Goal: Transaction & Acquisition: Purchase product/service

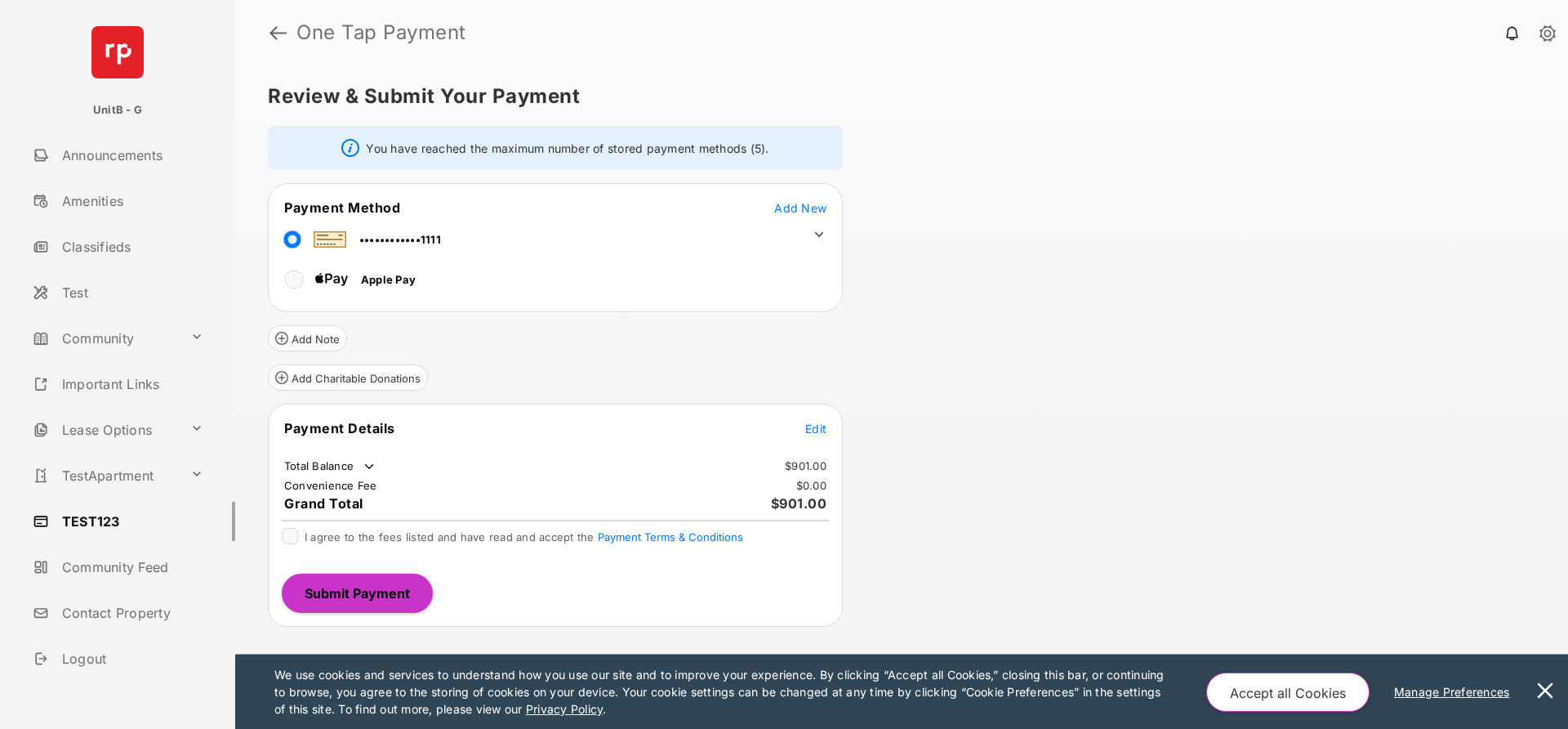
click at [818, 237] on icon at bounding box center [819, 234] width 15 height 15
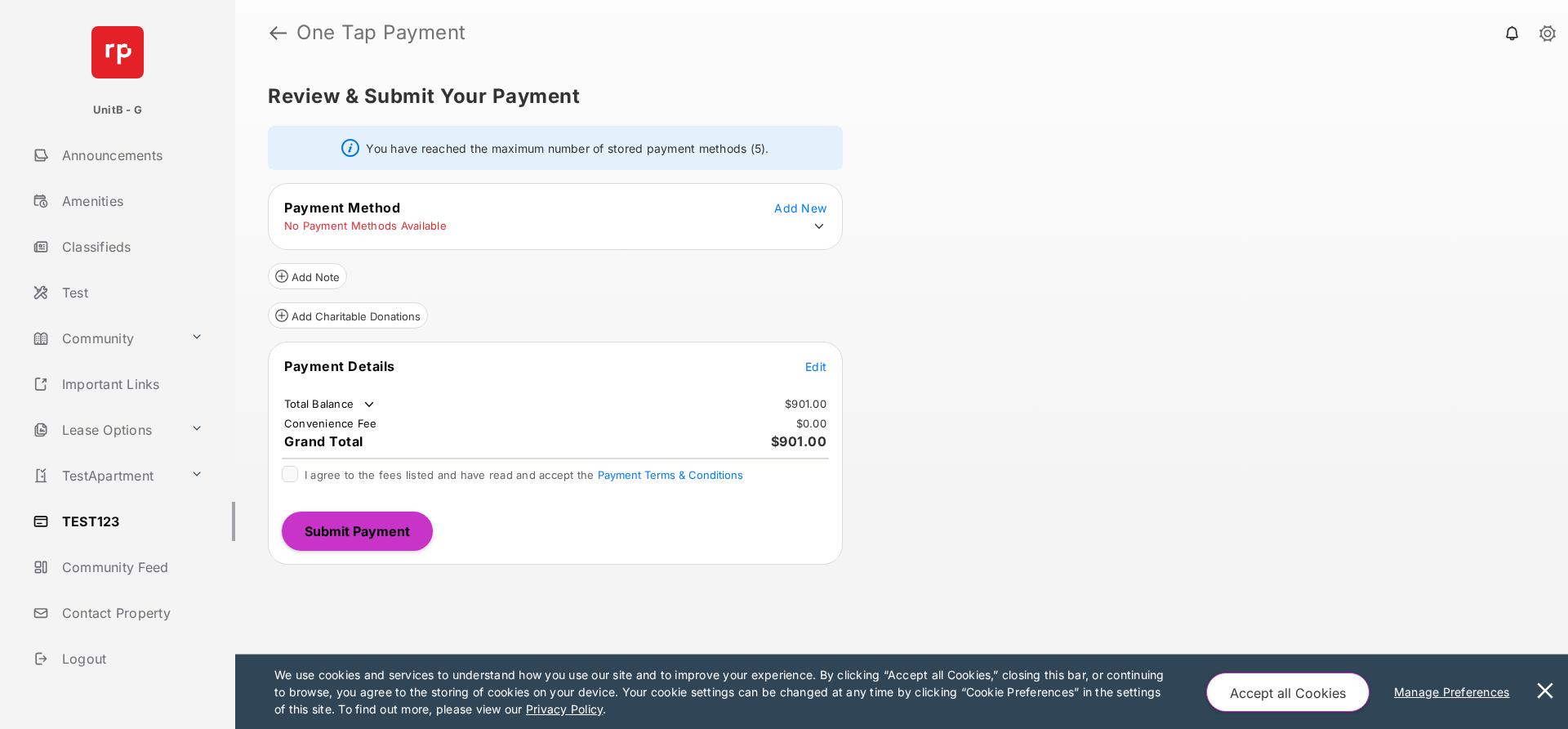
click at [824, 223] on icon at bounding box center [819, 226] width 15 height 15
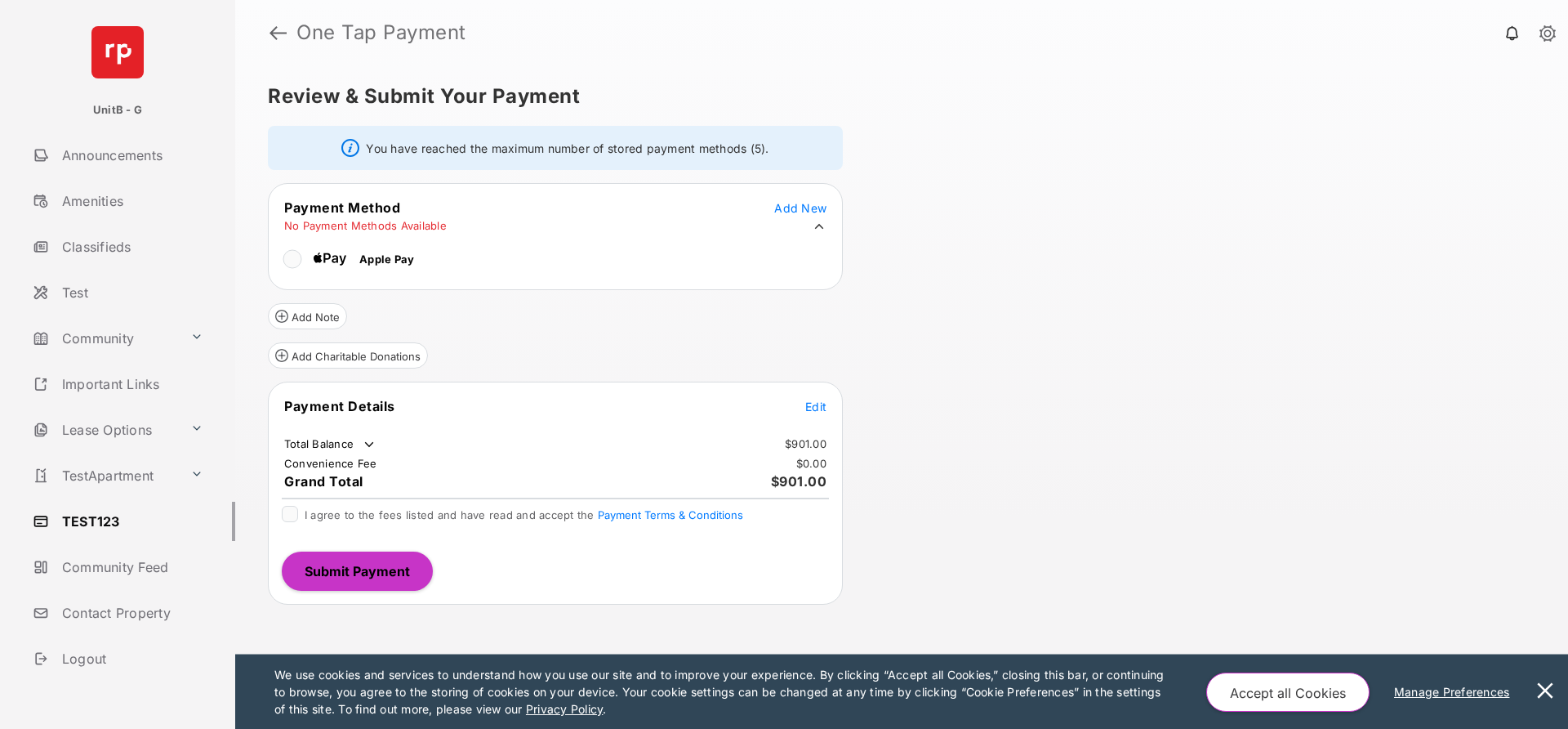
click at [1018, 184] on div "Review & Submit Your Payment You have reached the maximum number of stored paym…" at bounding box center [901, 396] width 1333 height 663
click at [806, 207] on span "Add New" at bounding box center [800, 208] width 53 height 14
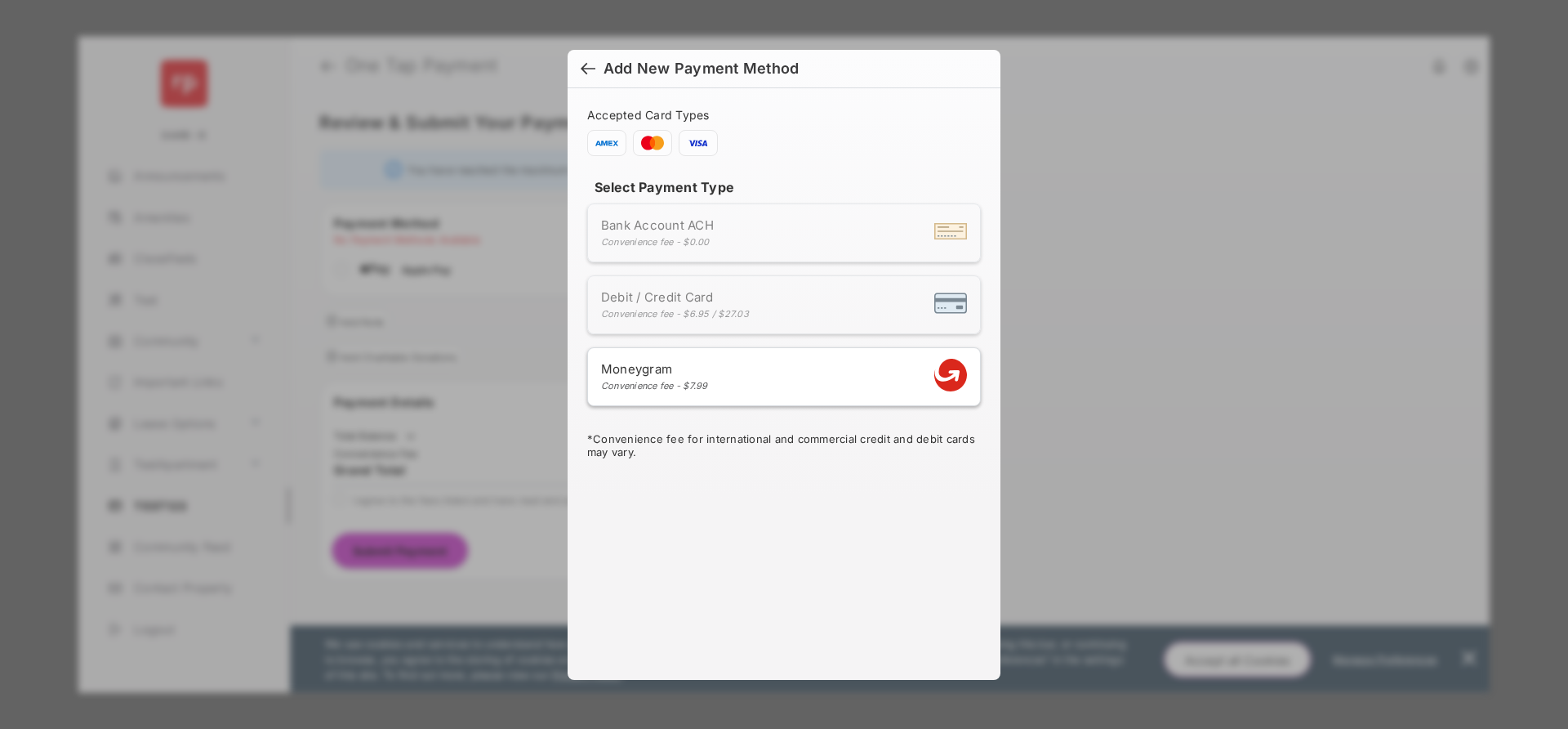
click at [745, 304] on span "Debit / Credit Card" at bounding box center [675, 296] width 148 height 15
click at [754, 255] on li "Bank Account ACH Convenience fee - $0.00" at bounding box center [784, 233] width 393 height 59
click at [591, 74] on div at bounding box center [588, 70] width 15 height 18
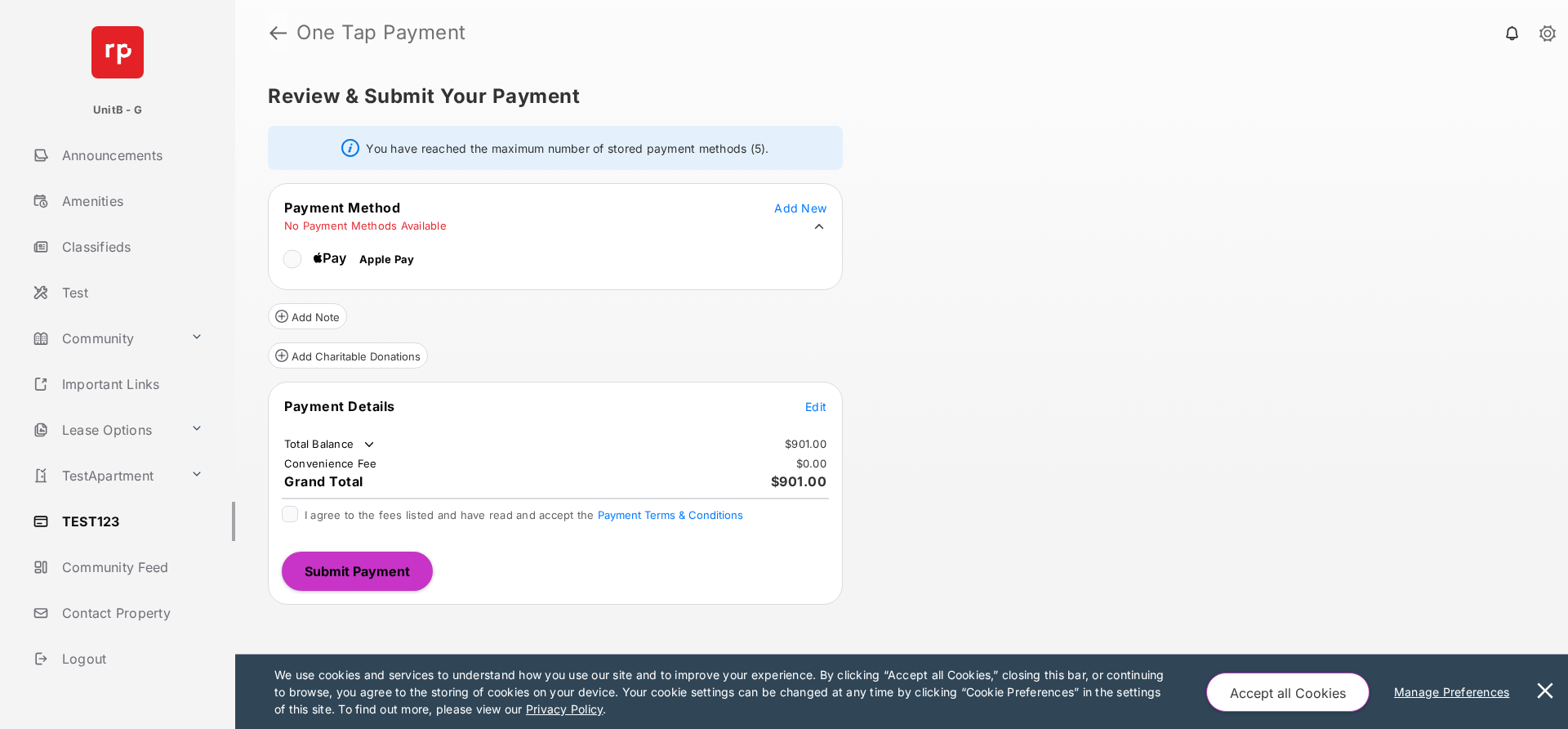
click at [279, 35] on link at bounding box center [278, 33] width 17 height 39
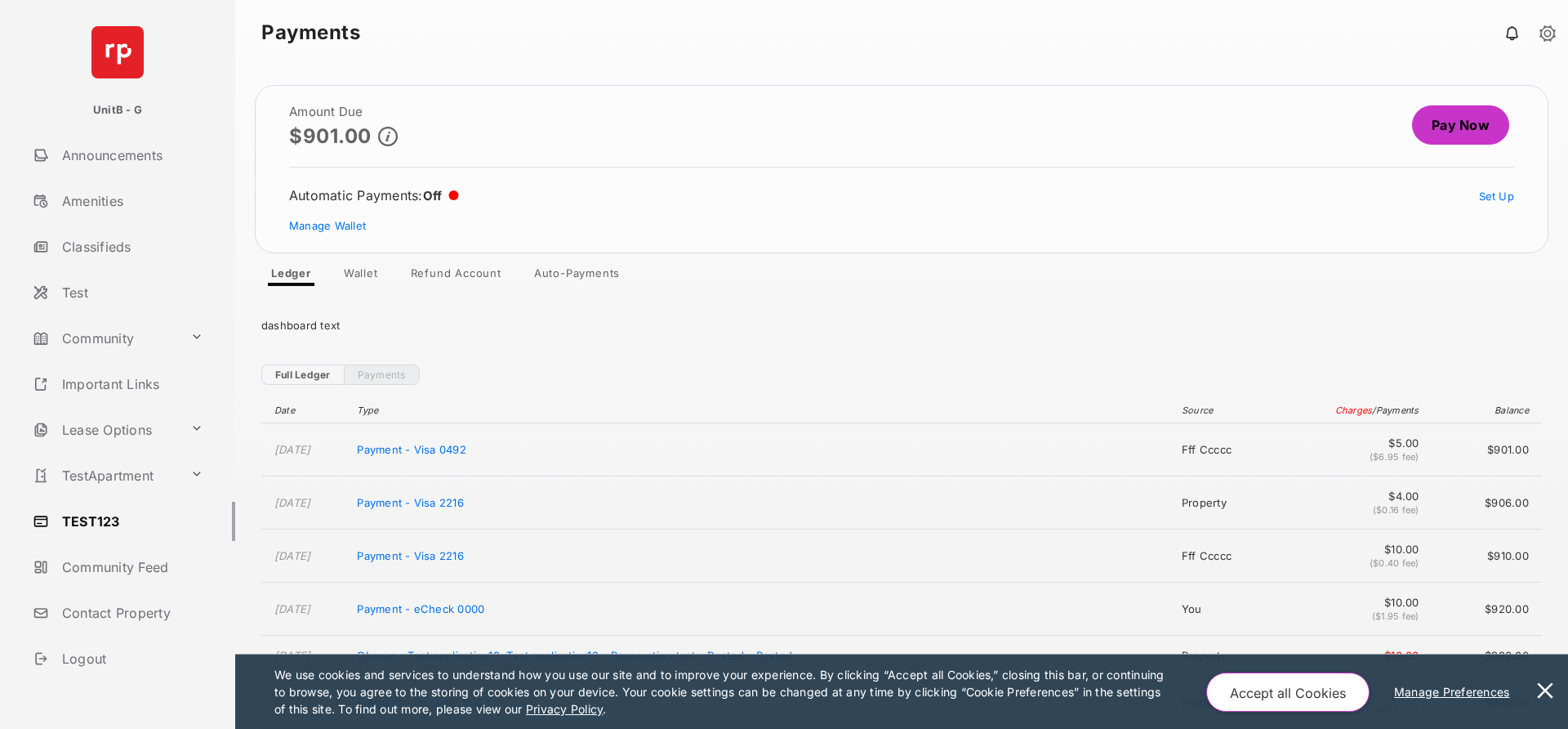
click at [354, 277] on link "Wallet" at bounding box center [361, 276] width 61 height 20
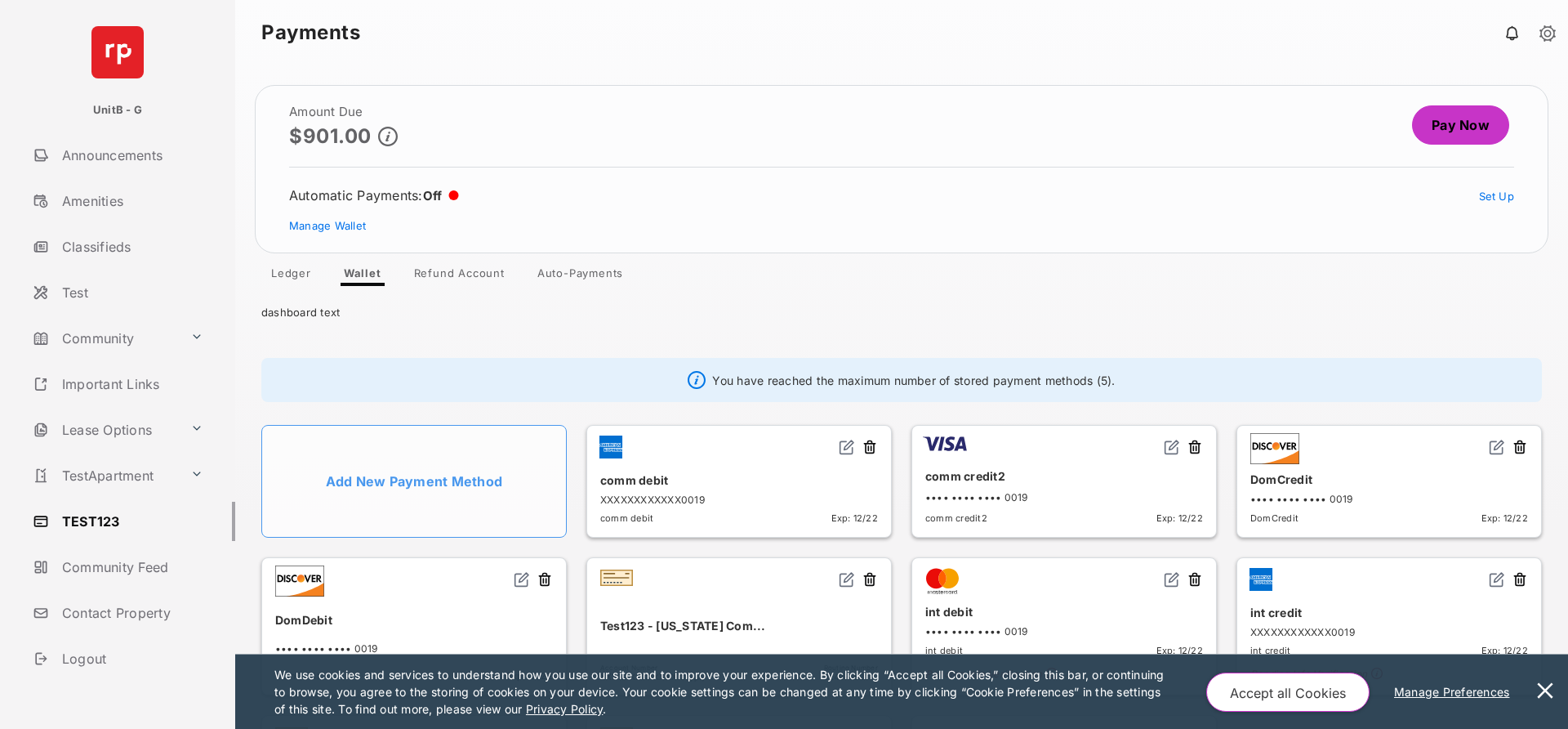
click at [1471, 117] on link "Pay Now" at bounding box center [1460, 125] width 97 height 39
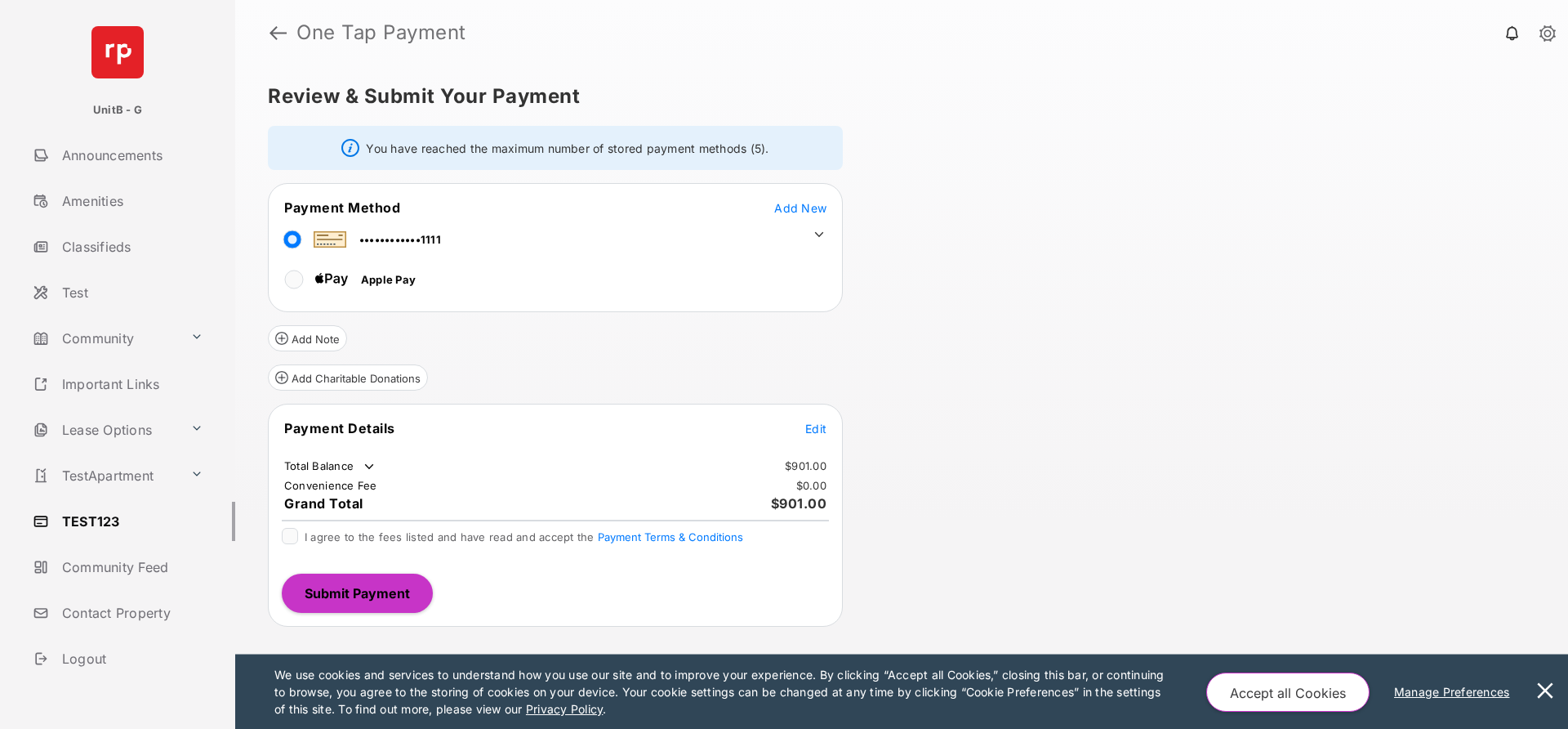
click at [823, 227] on icon at bounding box center [819, 234] width 15 height 15
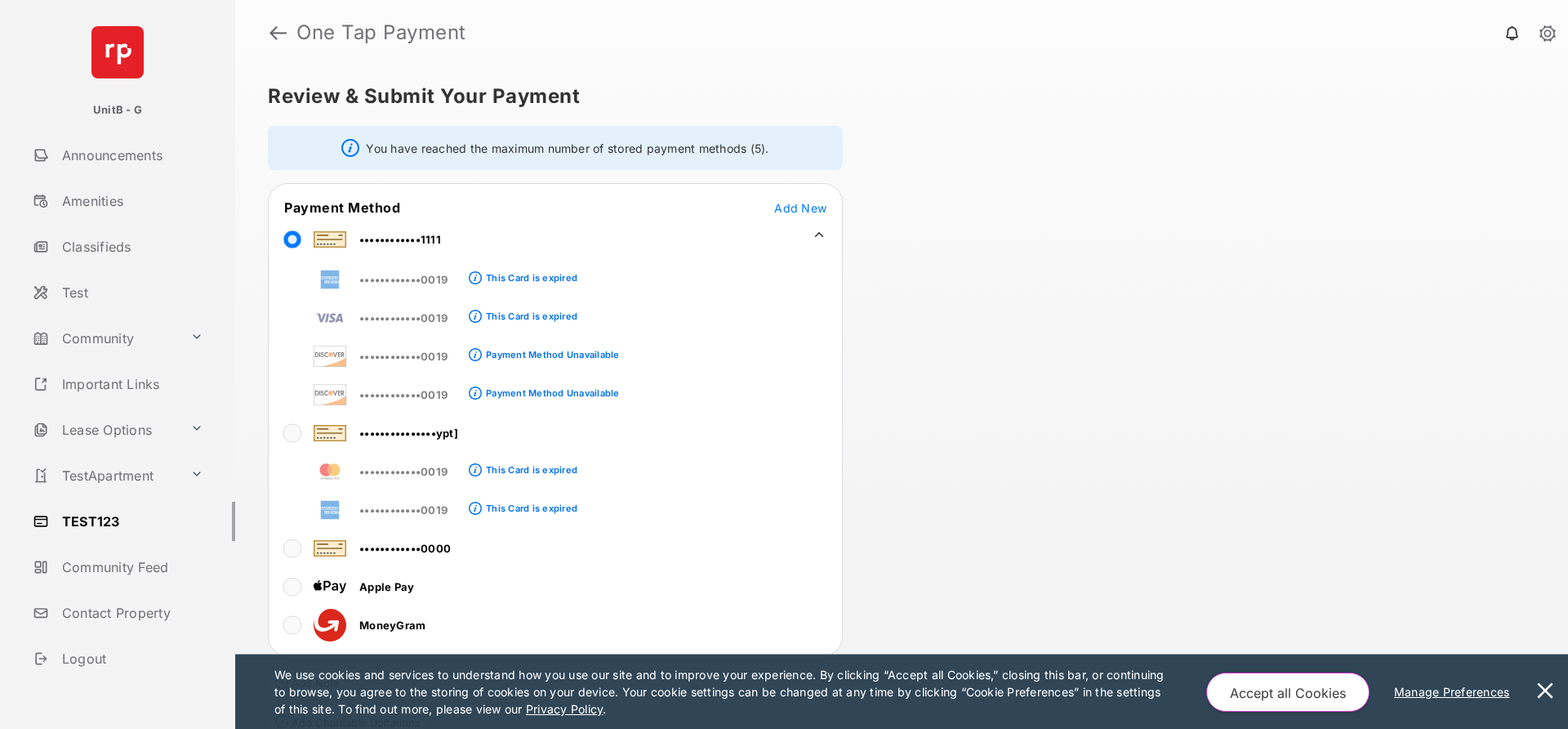
click at [606, 352] on div "Payment Method Unavailable" at bounding box center [553, 354] width 133 height 12
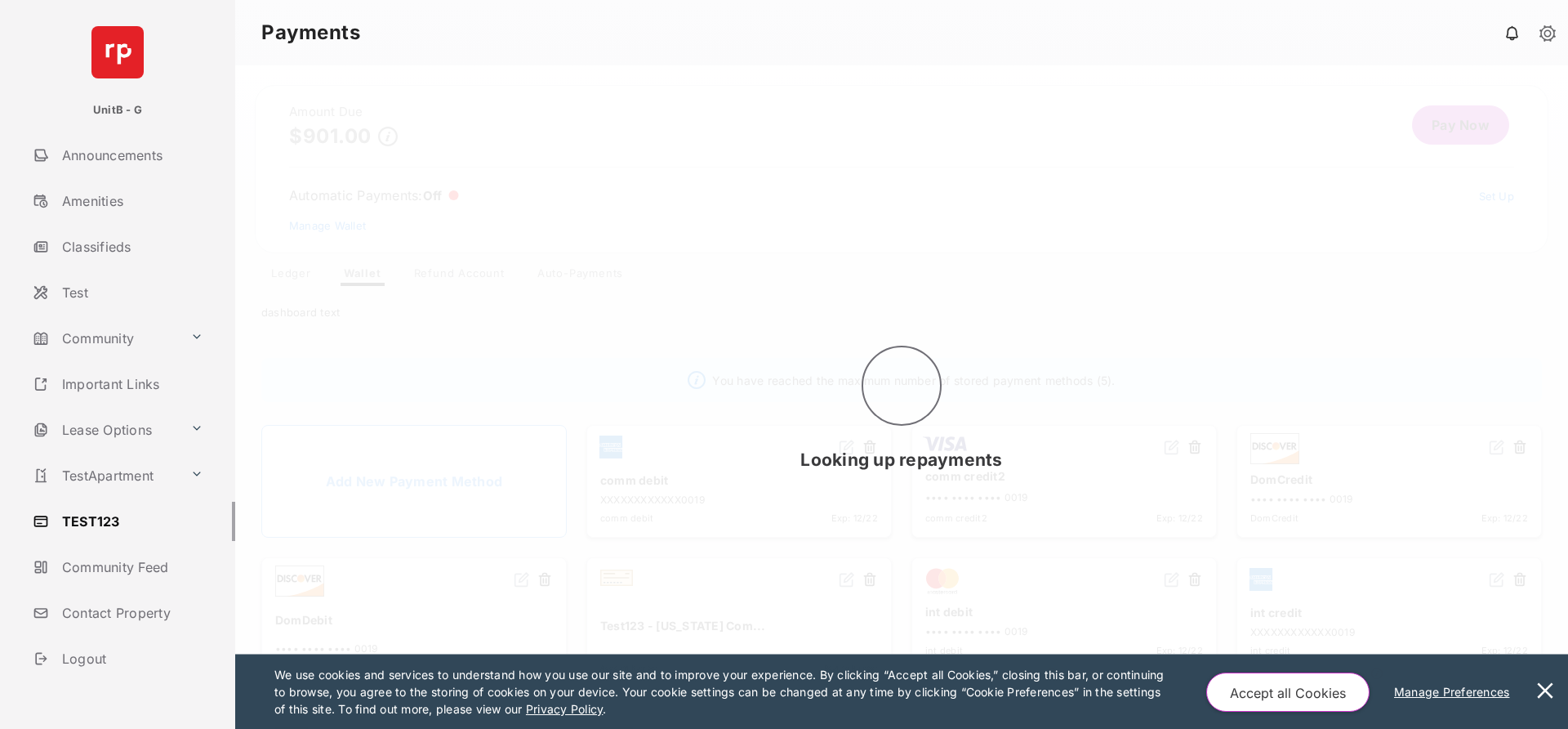
click at [606, 352] on div "Looking up repayments" at bounding box center [901, 396] width 1333 height 663
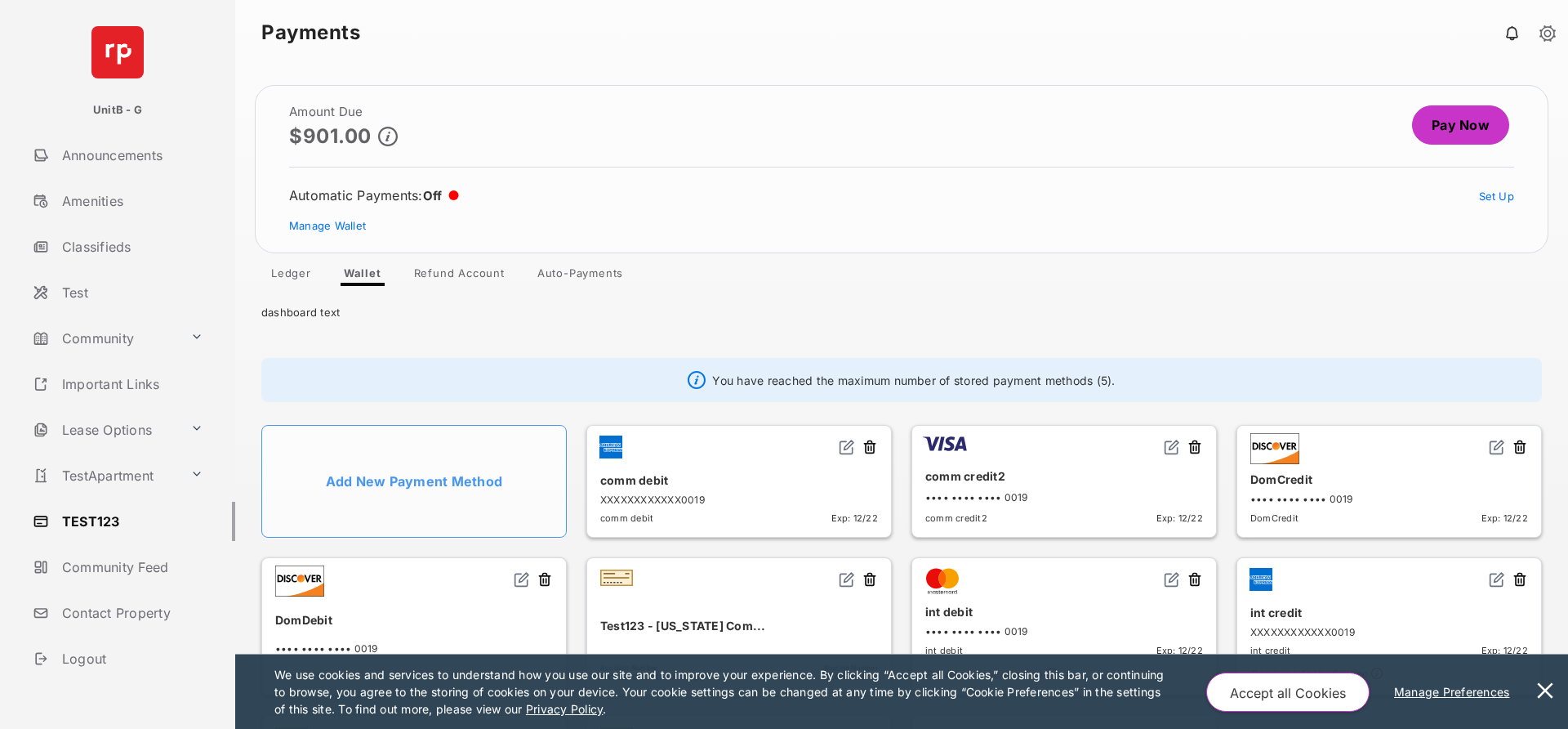
click at [1297, 463] on header at bounding box center [1389, 451] width 278 height 26
click at [1294, 475] on div "DomCredit" at bounding box center [1389, 479] width 278 height 27
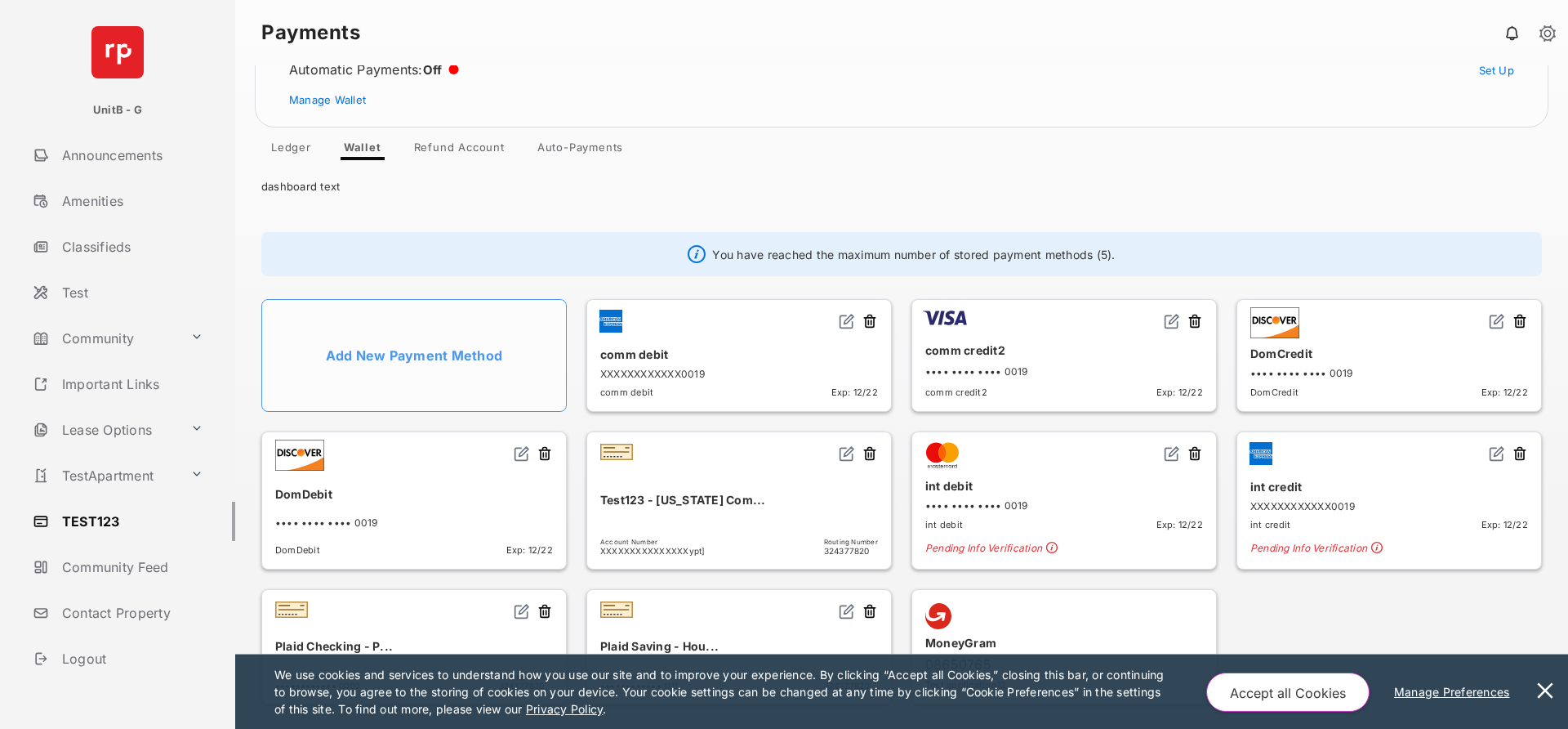
scroll to position [131, 0]
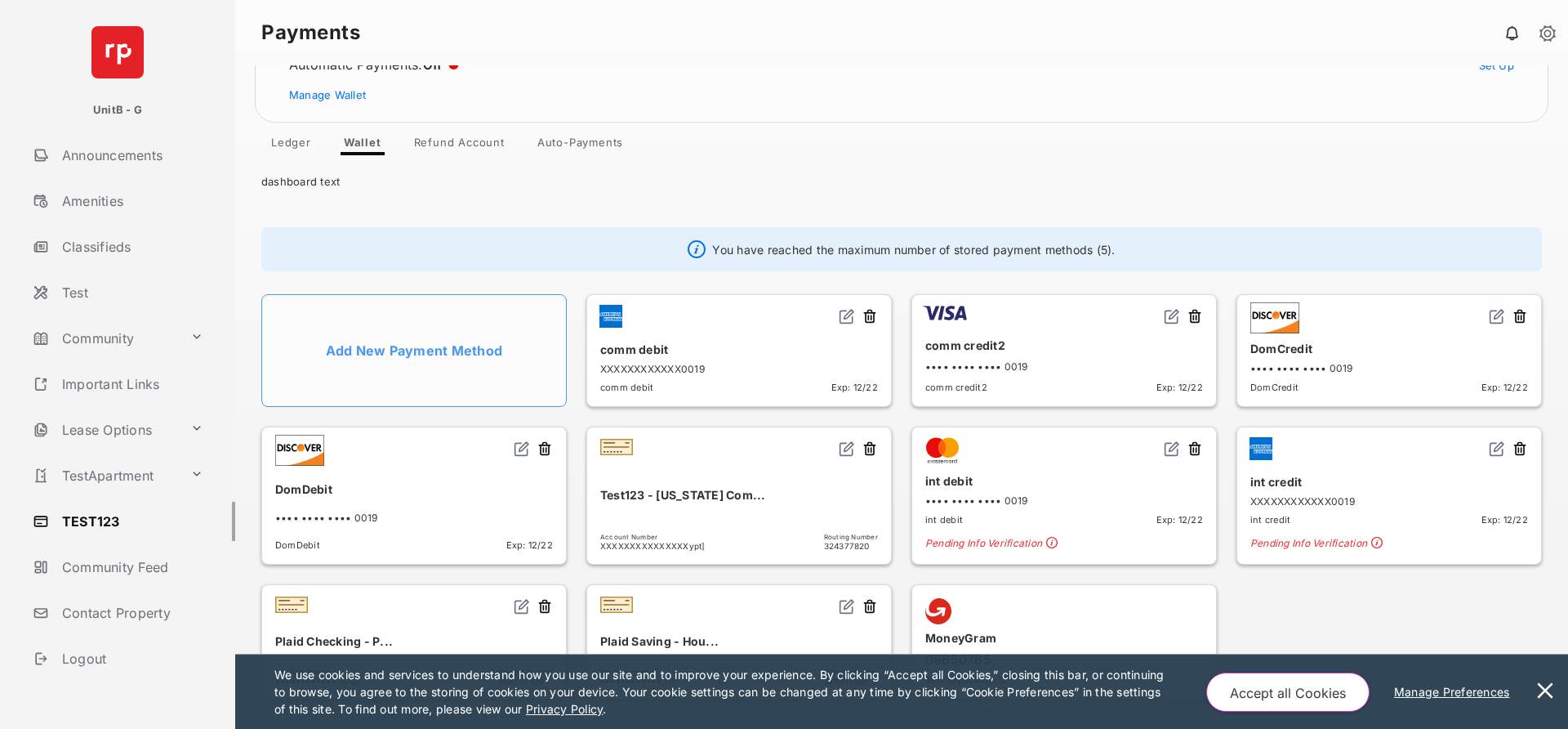
click at [1548, 690] on button at bounding box center [1545, 692] width 33 height 75
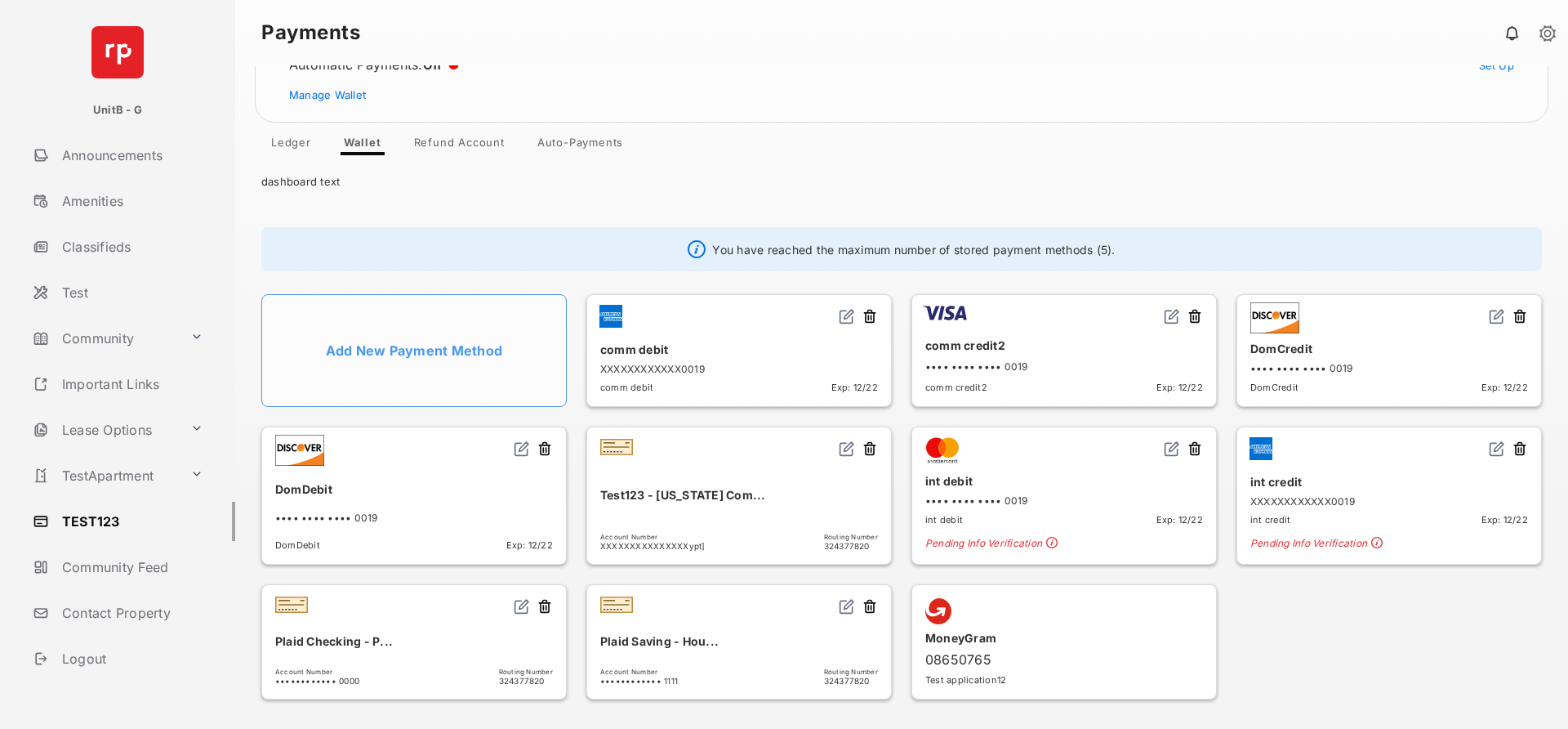
click at [801, 636] on div "Plaid Saving - Hou..." at bounding box center [740, 641] width 278 height 27
click at [1512, 314] on button at bounding box center [1520, 317] width 16 height 19
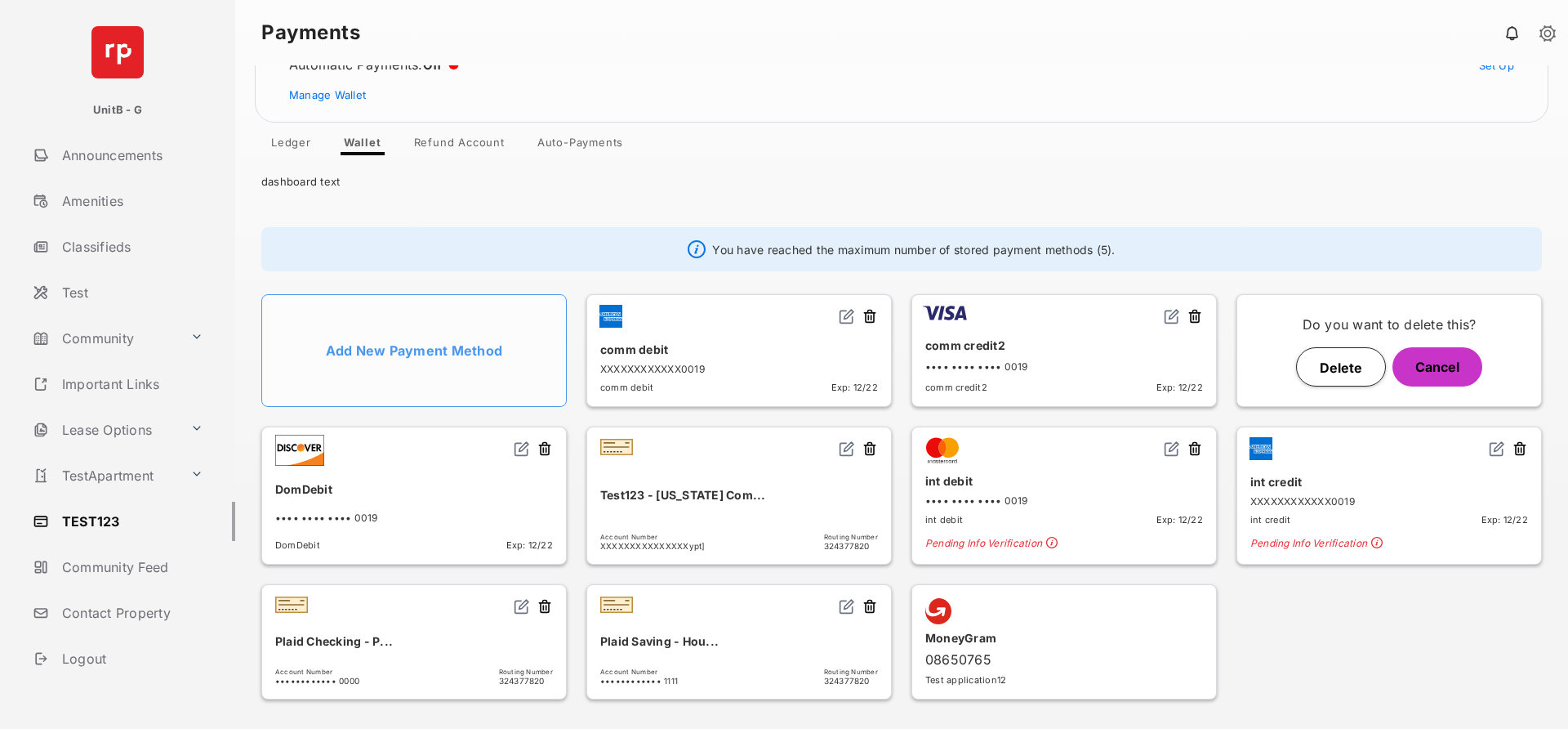
click at [1337, 364] on button "Delete" at bounding box center [1341, 367] width 90 height 39
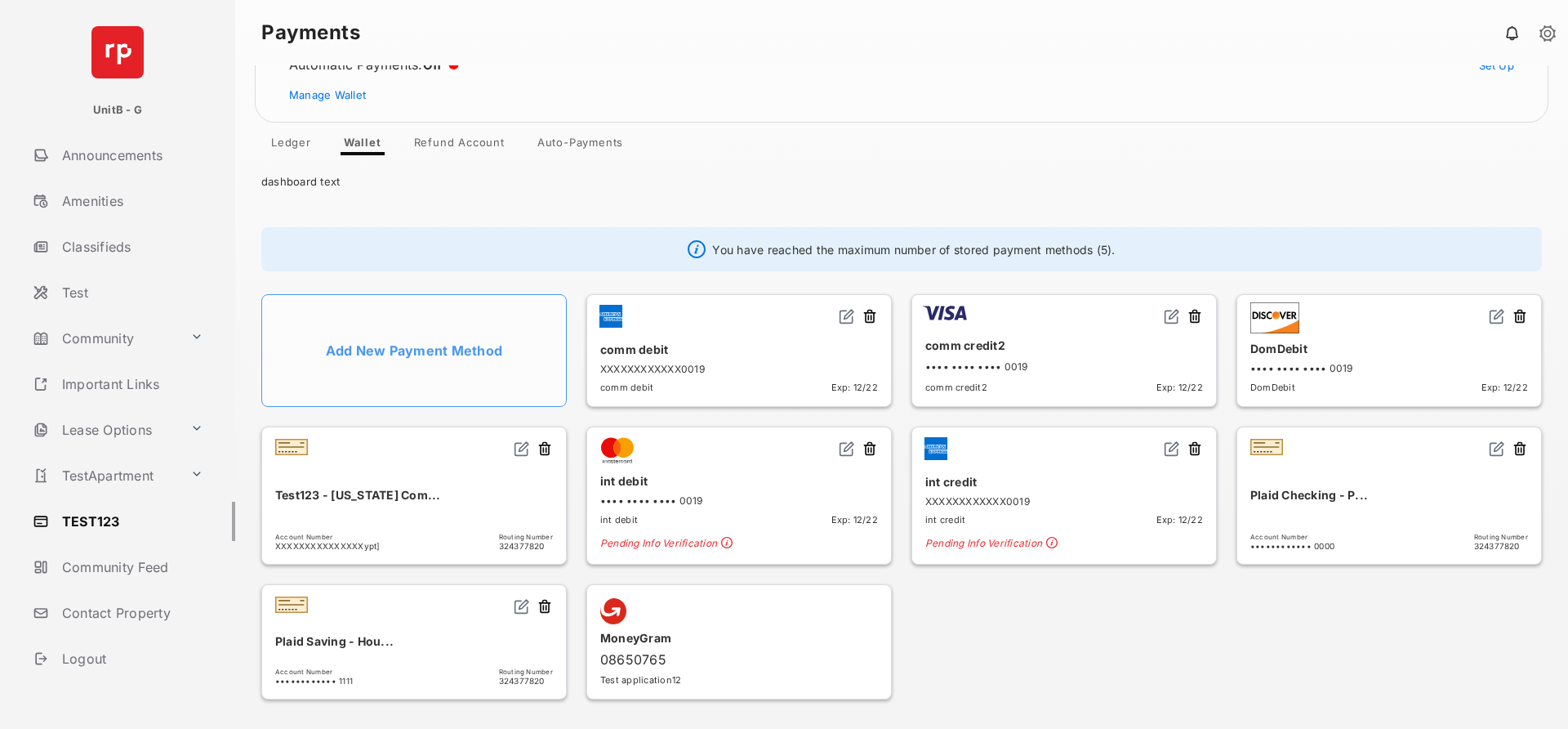
click at [1524, 313] on div "DomDebit •••• •••• •••• 0019 DomDebit Exp: 12/22" at bounding box center [1389, 350] width 305 height 113
click at [1516, 314] on button at bounding box center [1520, 317] width 16 height 19
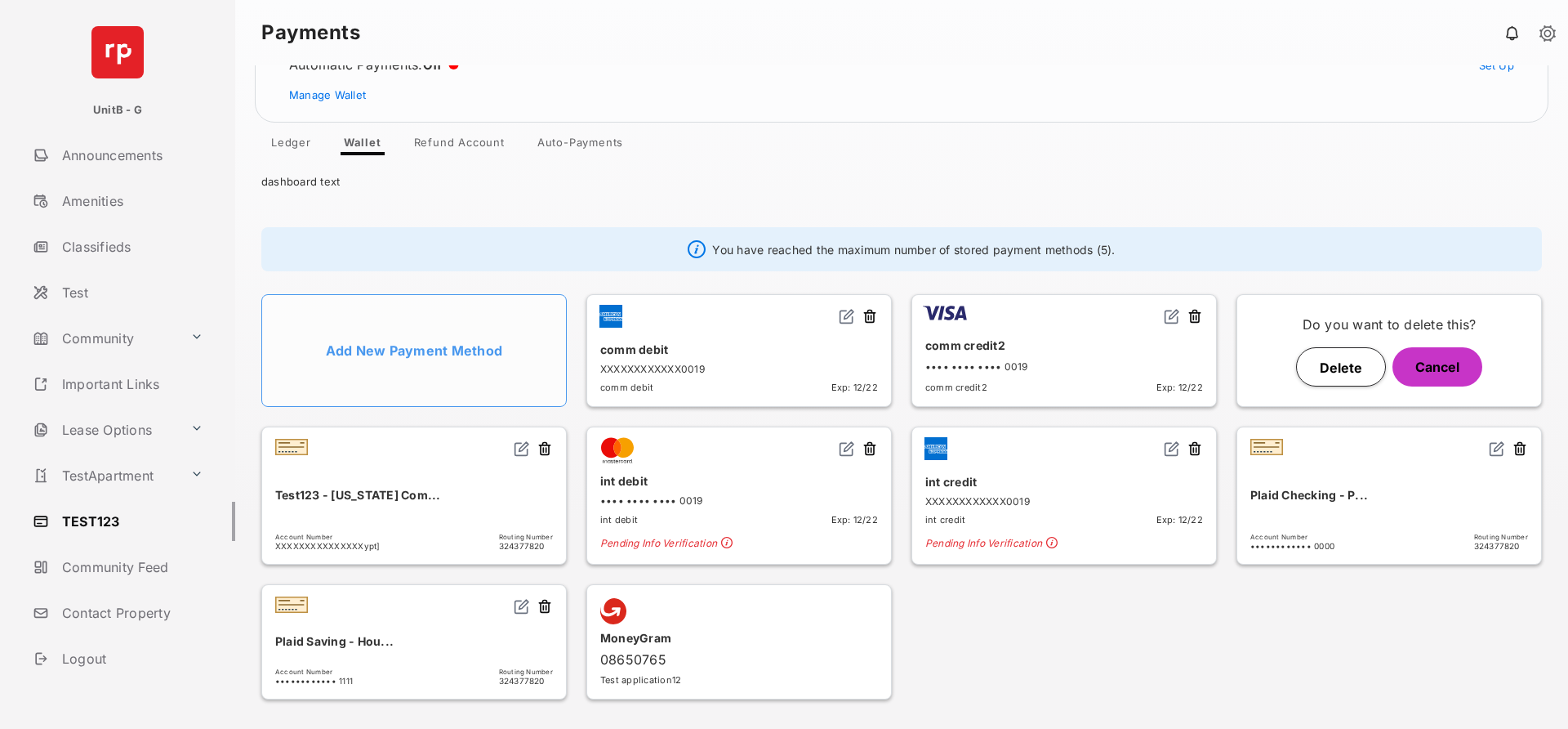
click at [1387, 355] on div "Delete Cancel" at bounding box center [1389, 367] width 278 height 39
click at [1332, 360] on button "Delete" at bounding box center [1341, 367] width 90 height 39
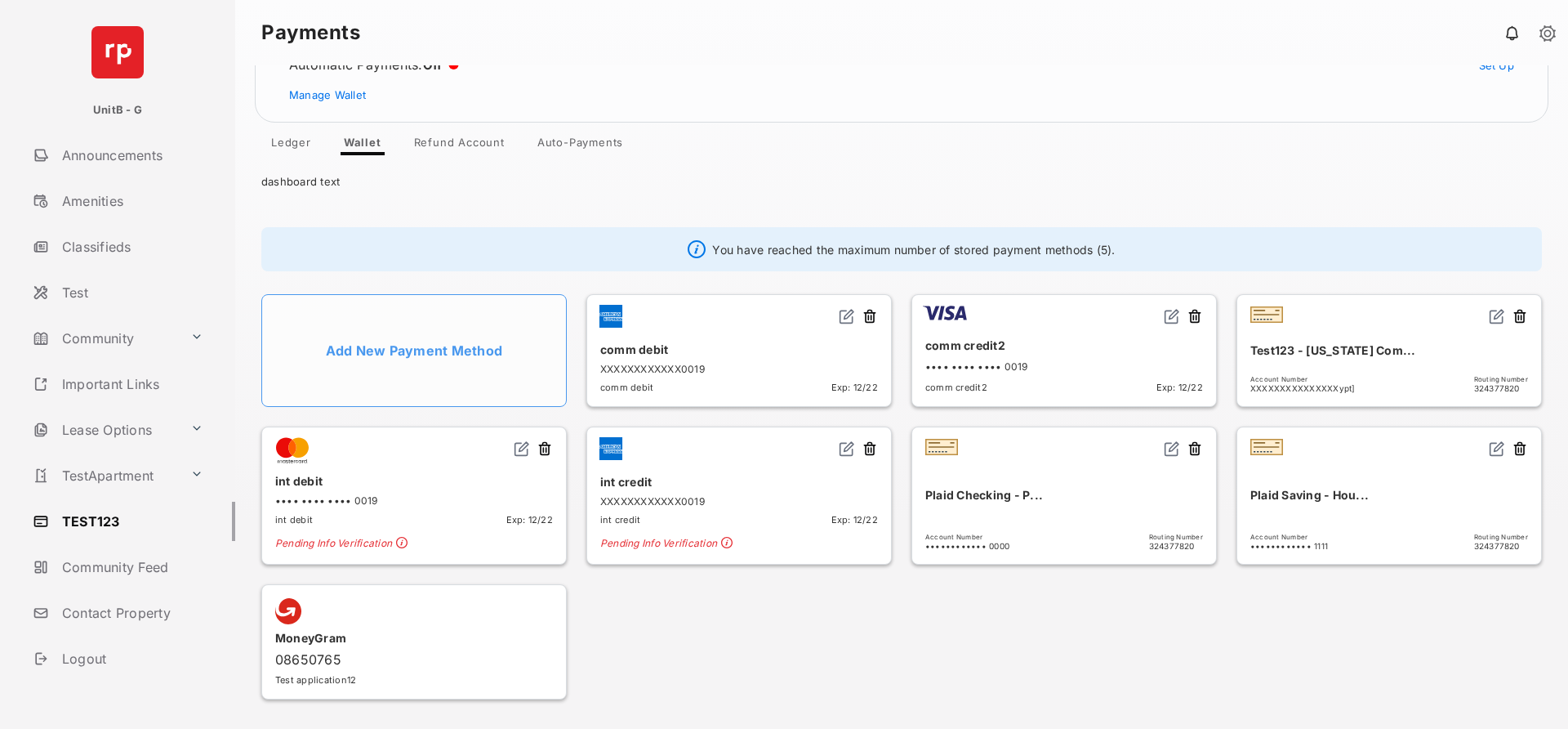
click at [866, 323] on button at bounding box center [869, 317] width 16 height 19
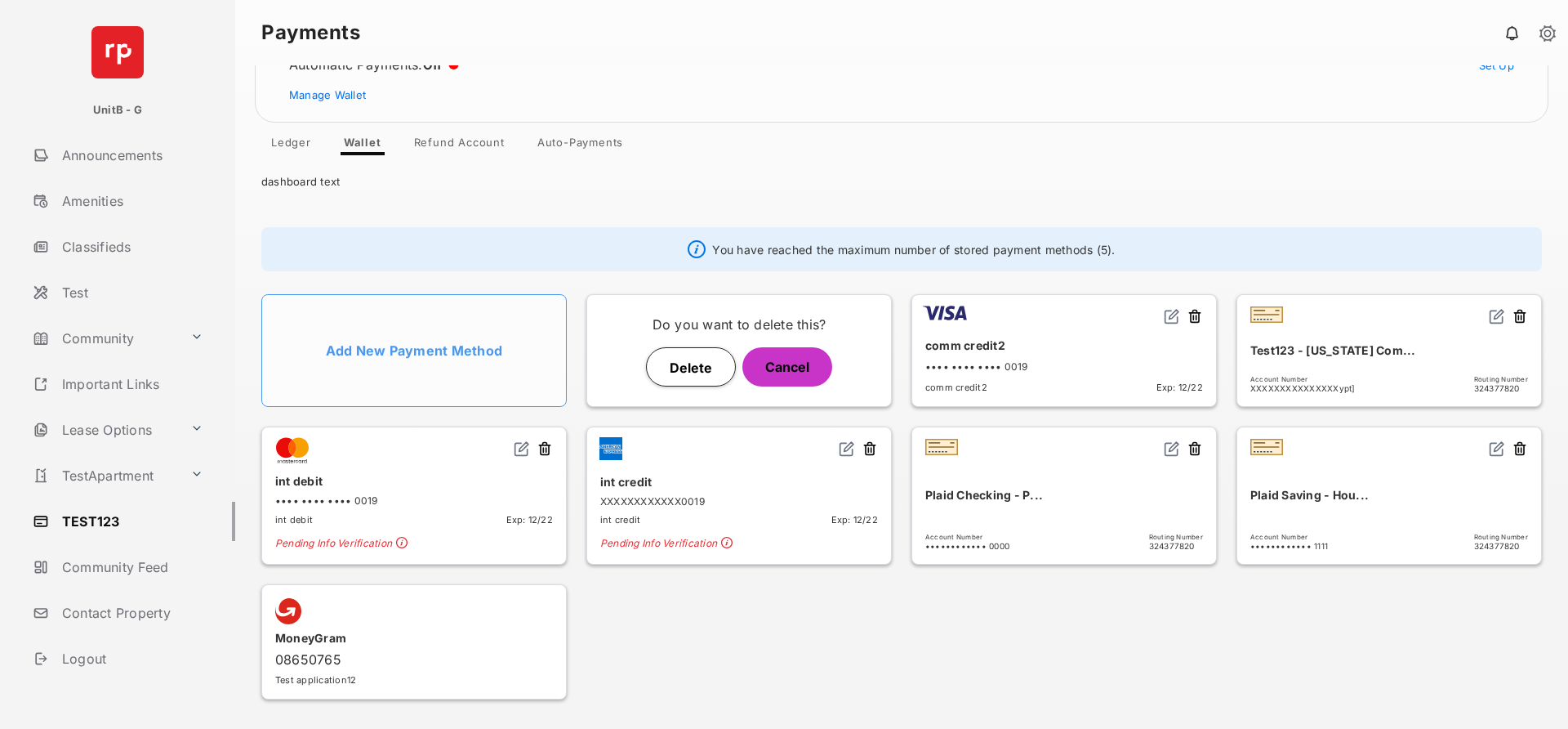
click at [689, 363] on button "Delete" at bounding box center [691, 367] width 90 height 39
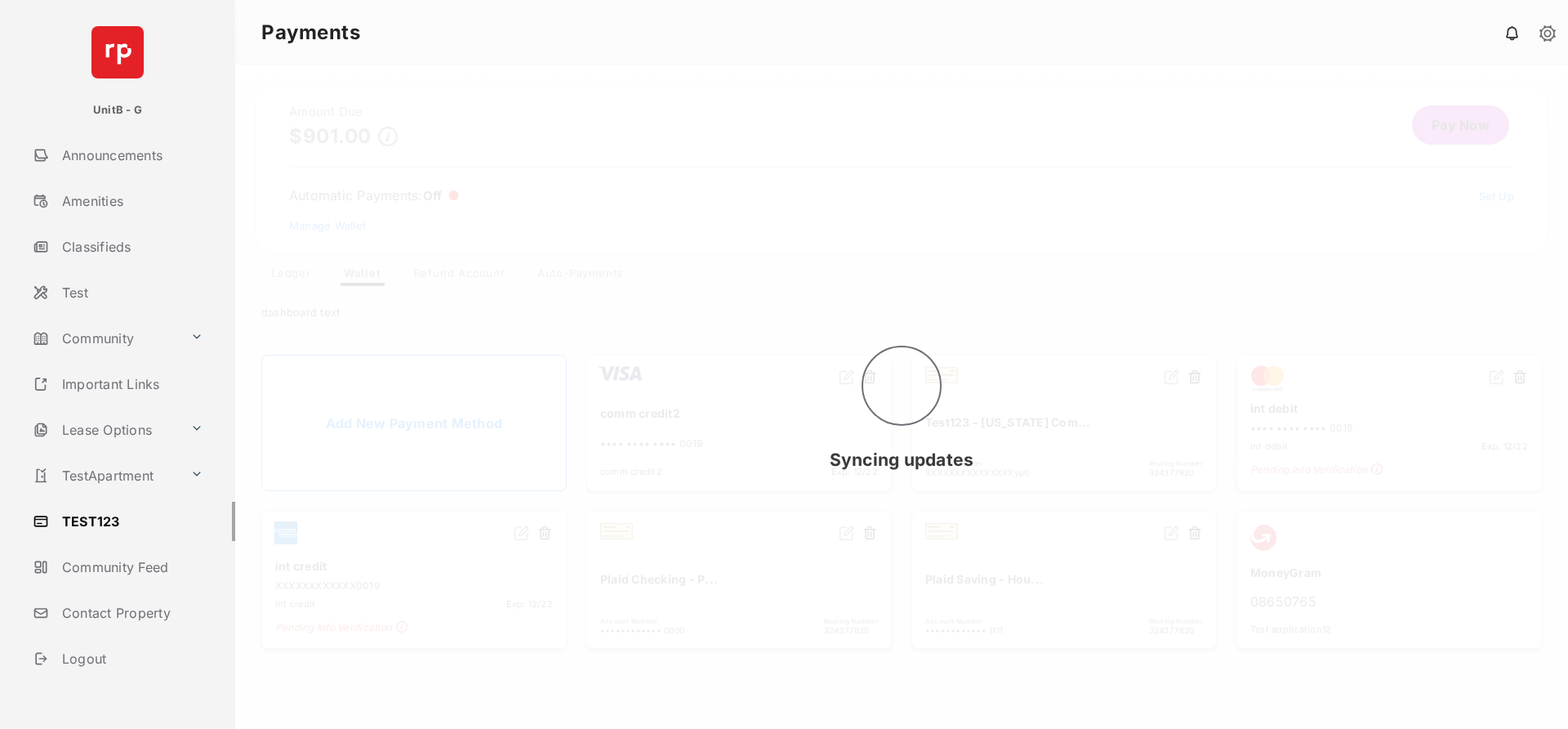
scroll to position [0, 0]
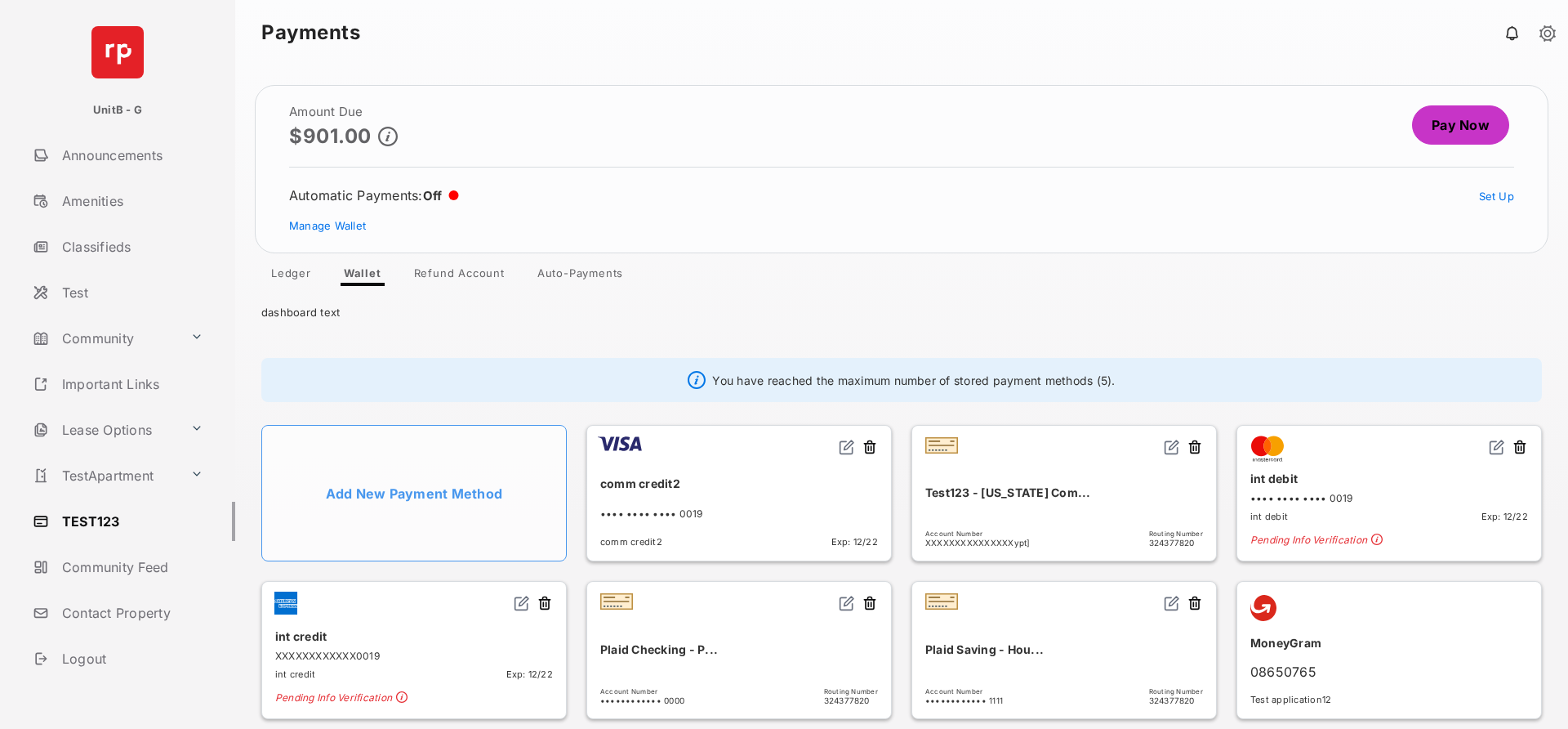
click at [1434, 131] on link "Pay Now" at bounding box center [1460, 125] width 97 height 39
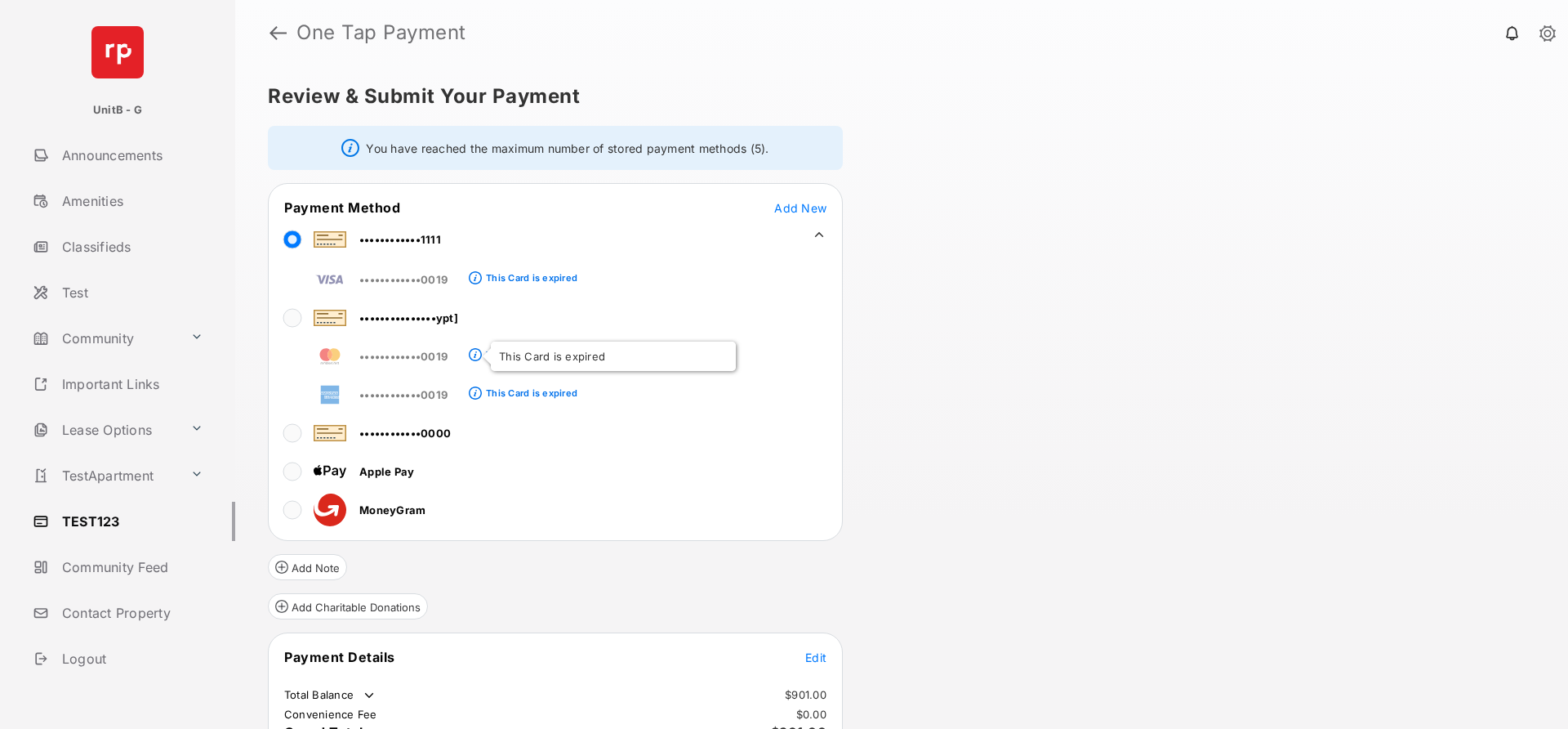
click at [478, 353] on span at bounding box center [475, 357] width 13 height 13
click at [273, 25] on link at bounding box center [278, 33] width 17 height 39
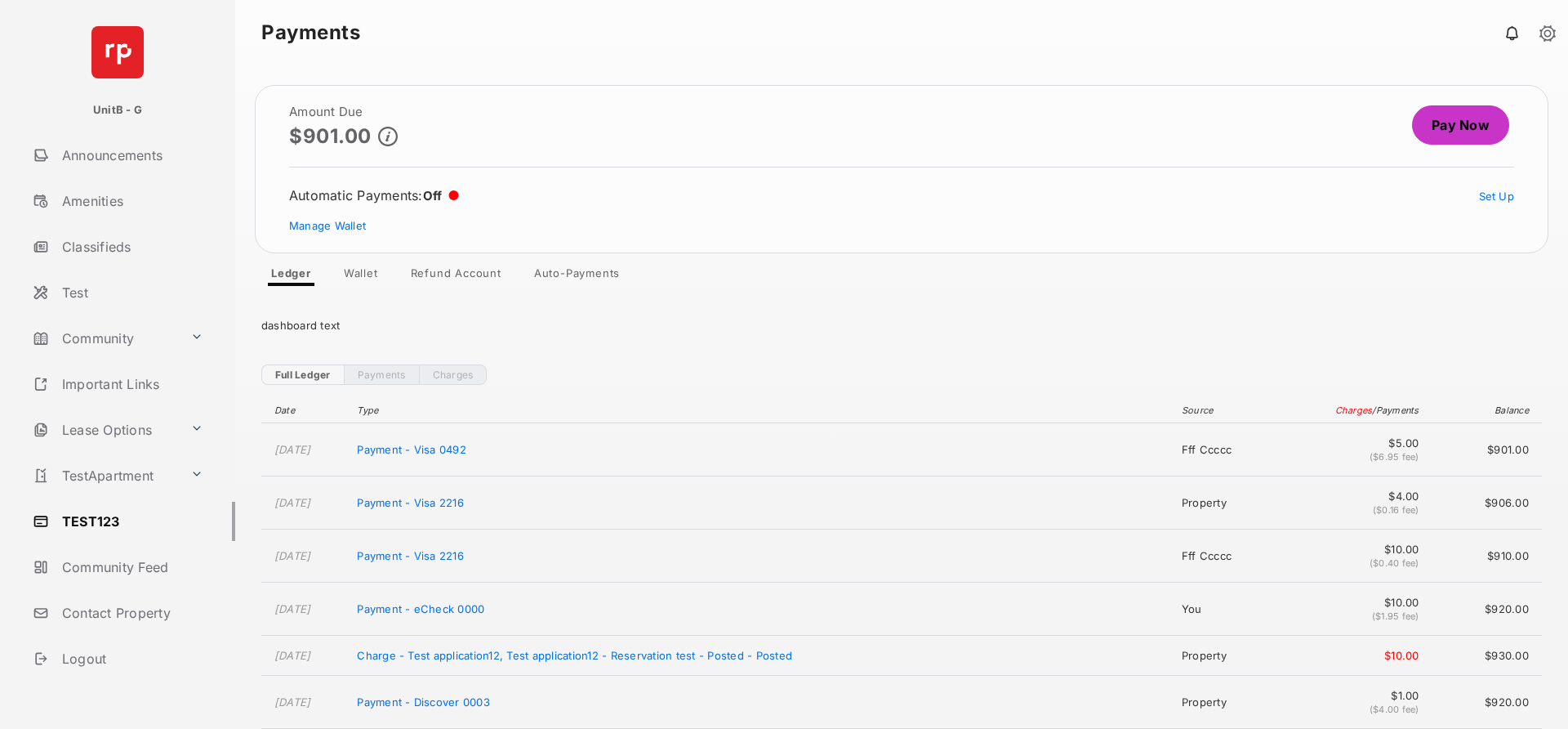
click at [378, 279] on link "Wallet" at bounding box center [361, 276] width 61 height 20
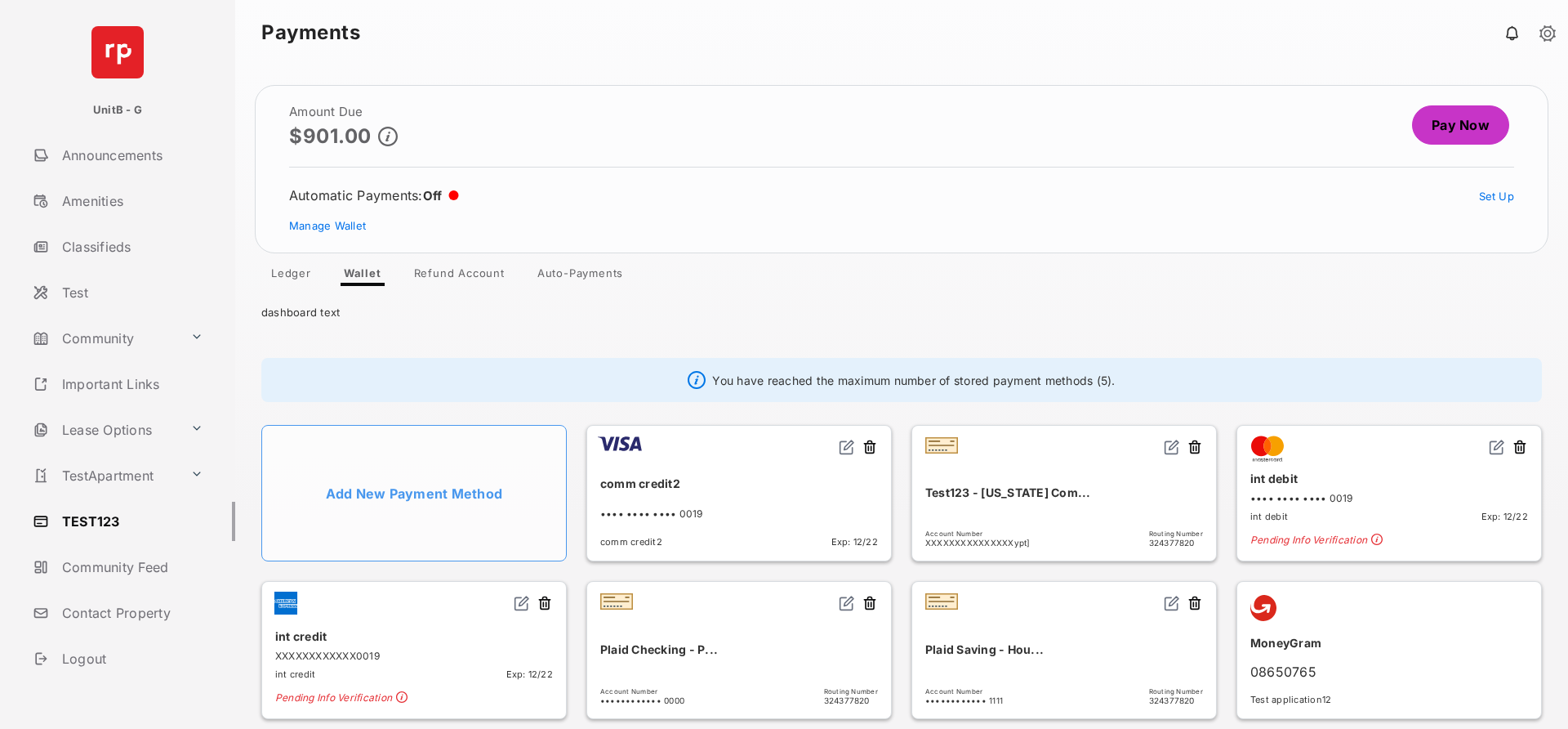
click at [1491, 450] on img at bounding box center [1497, 447] width 16 height 16
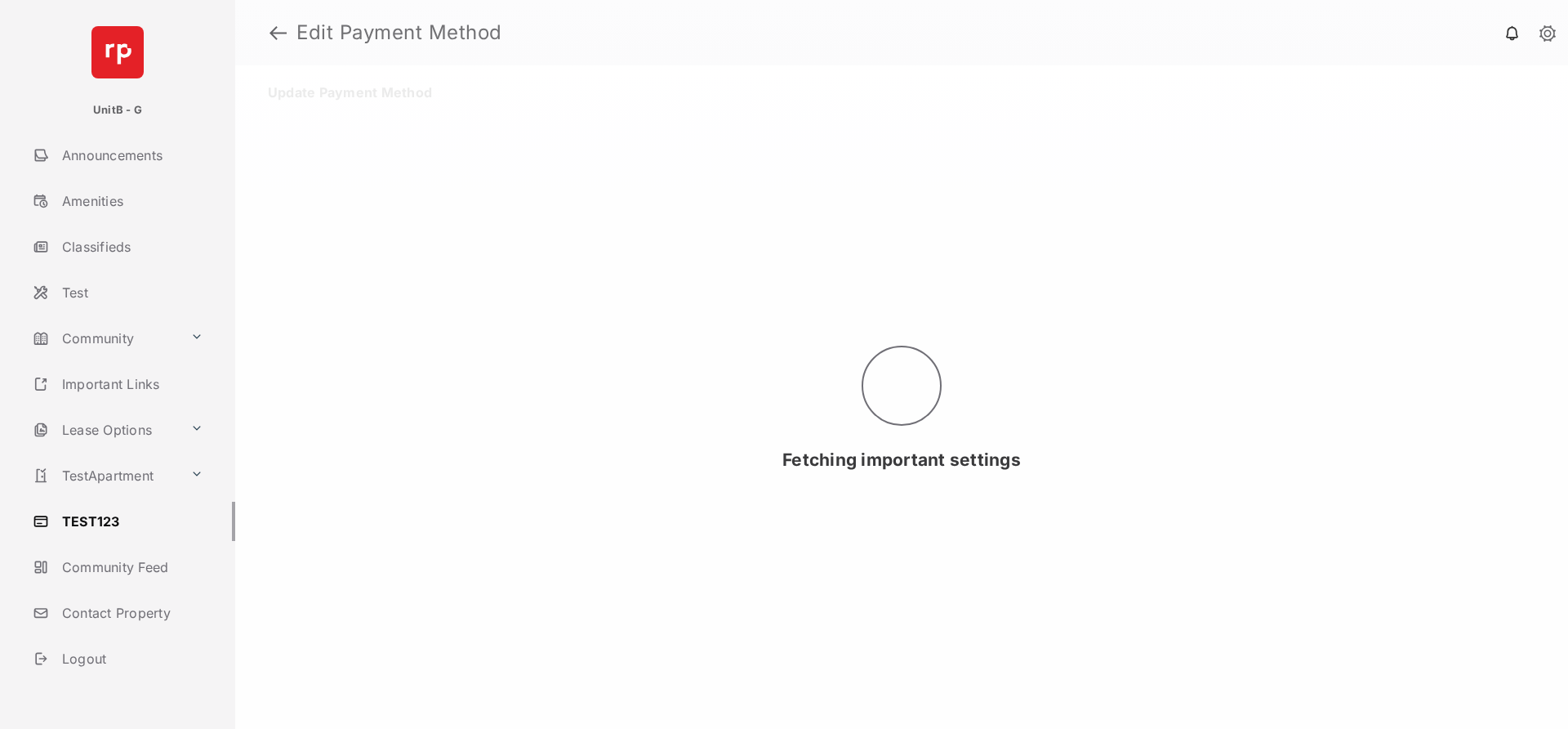
select select "**"
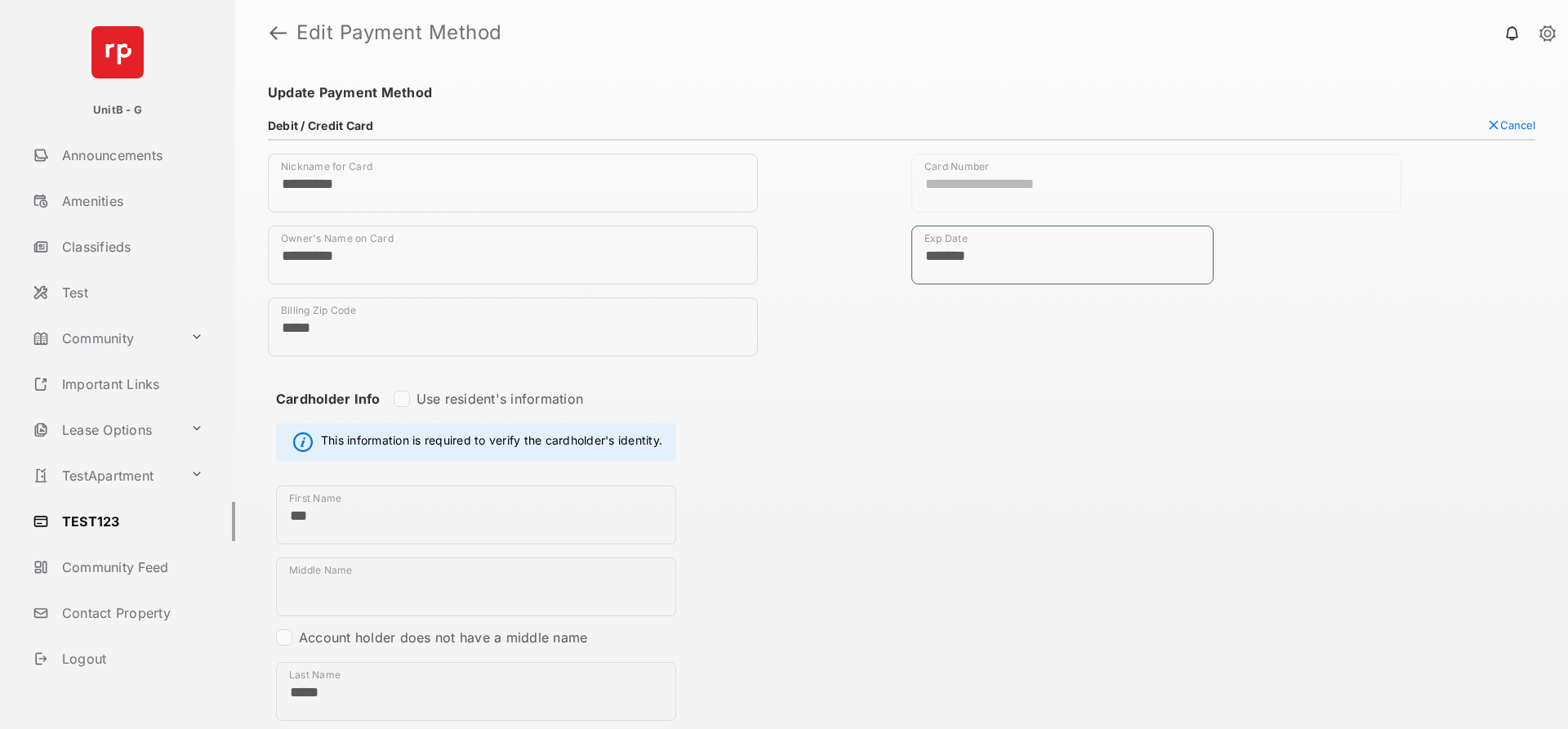
click at [1039, 262] on input "*******" at bounding box center [1063, 255] width 303 height 59
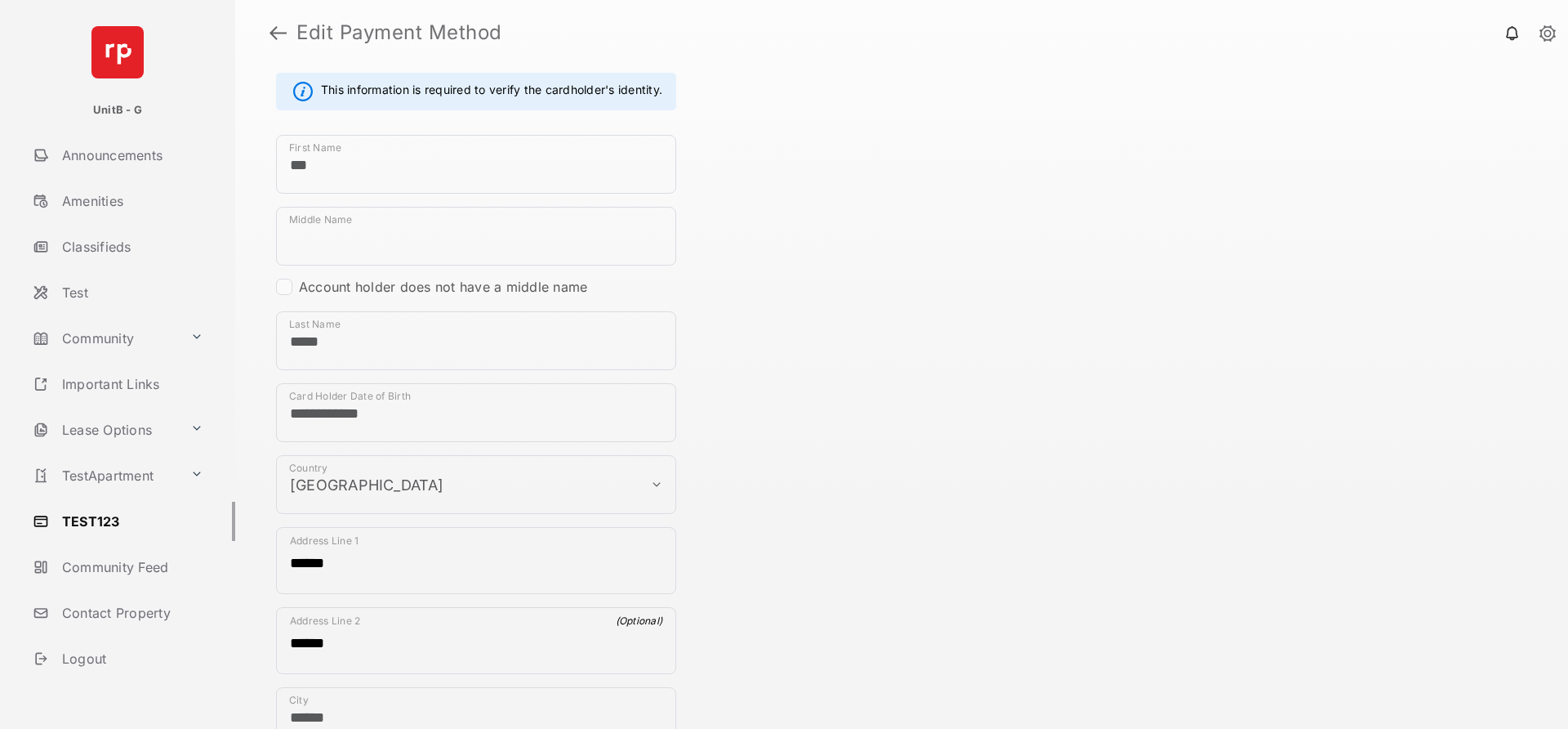
scroll to position [650, 0]
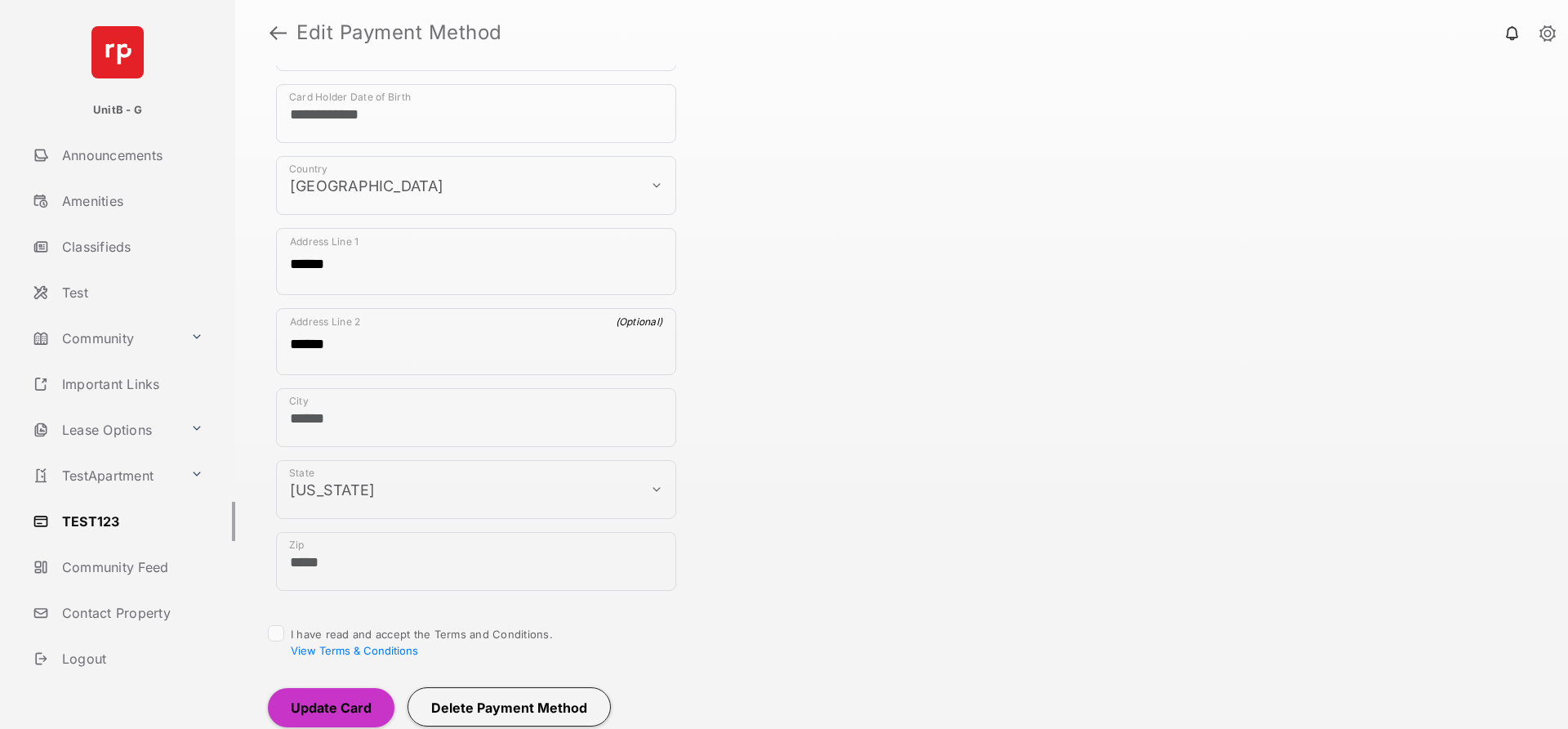
type input "*******"
click at [323, 693] on button "Update Card" at bounding box center [331, 708] width 126 height 39
click at [303, 702] on button "Update Card" at bounding box center [331, 708] width 126 height 39
click at [303, 705] on button "Update Card" at bounding box center [331, 708] width 126 height 39
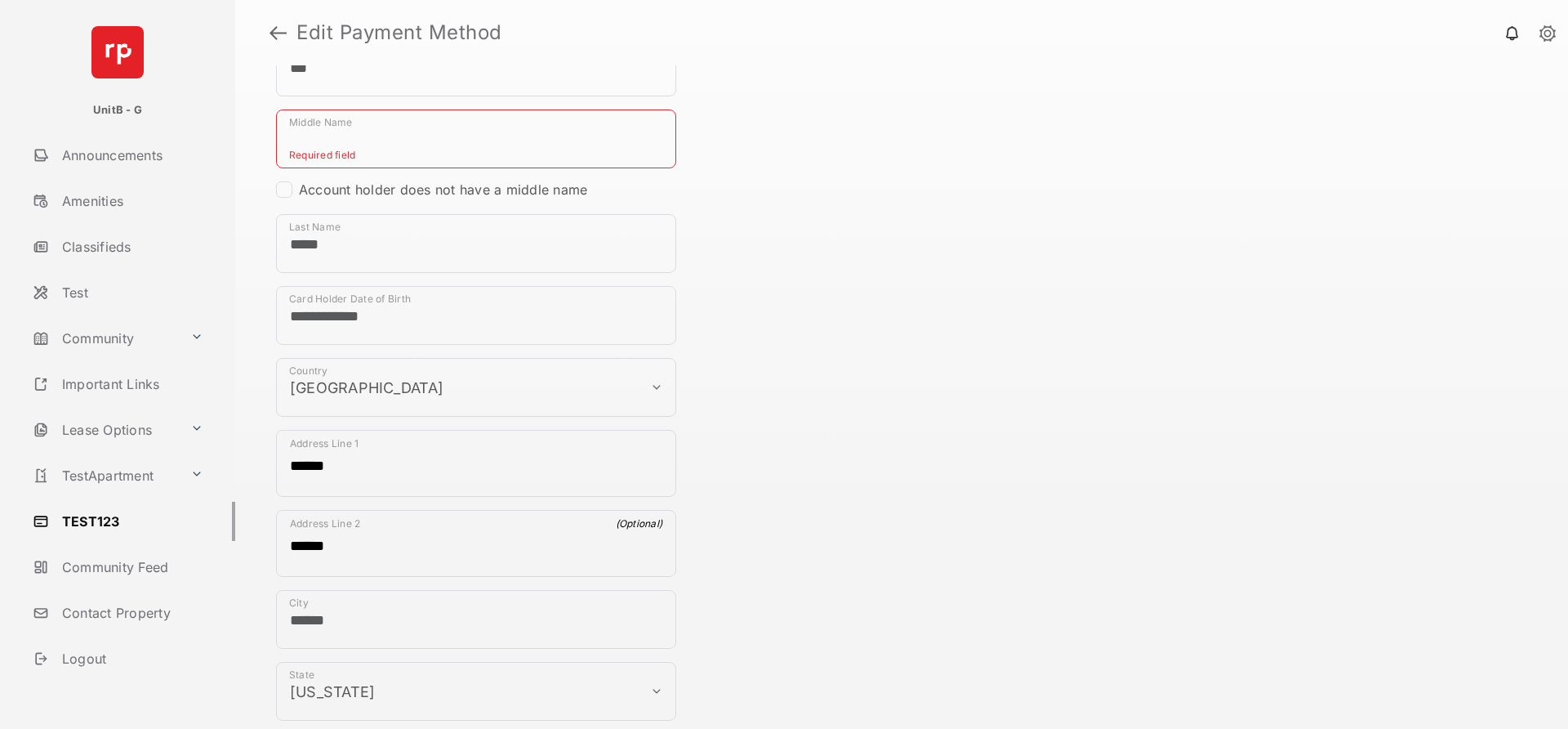
scroll to position [0, 0]
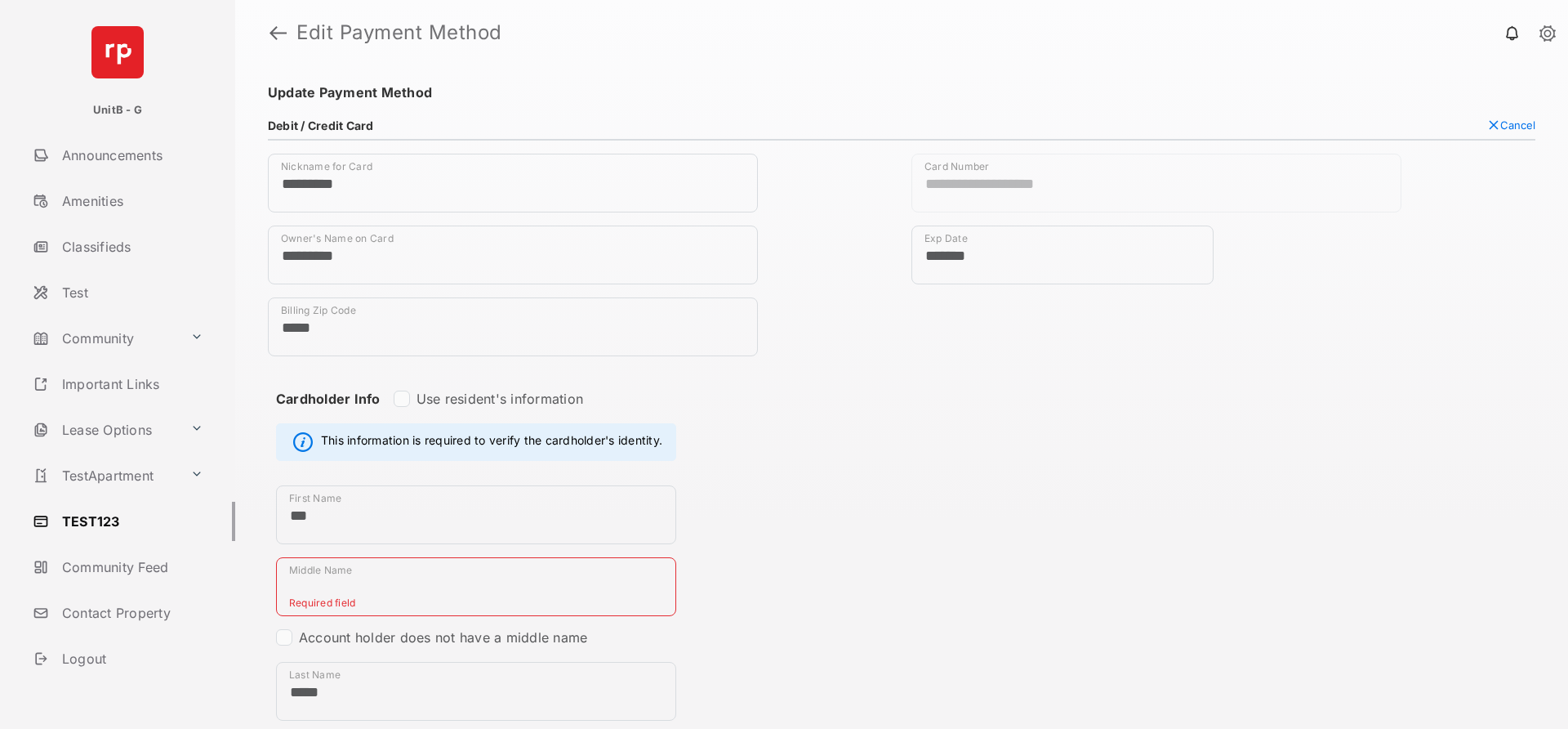
click at [416, 587] on input "Middle Name" at bounding box center [476, 587] width 400 height 59
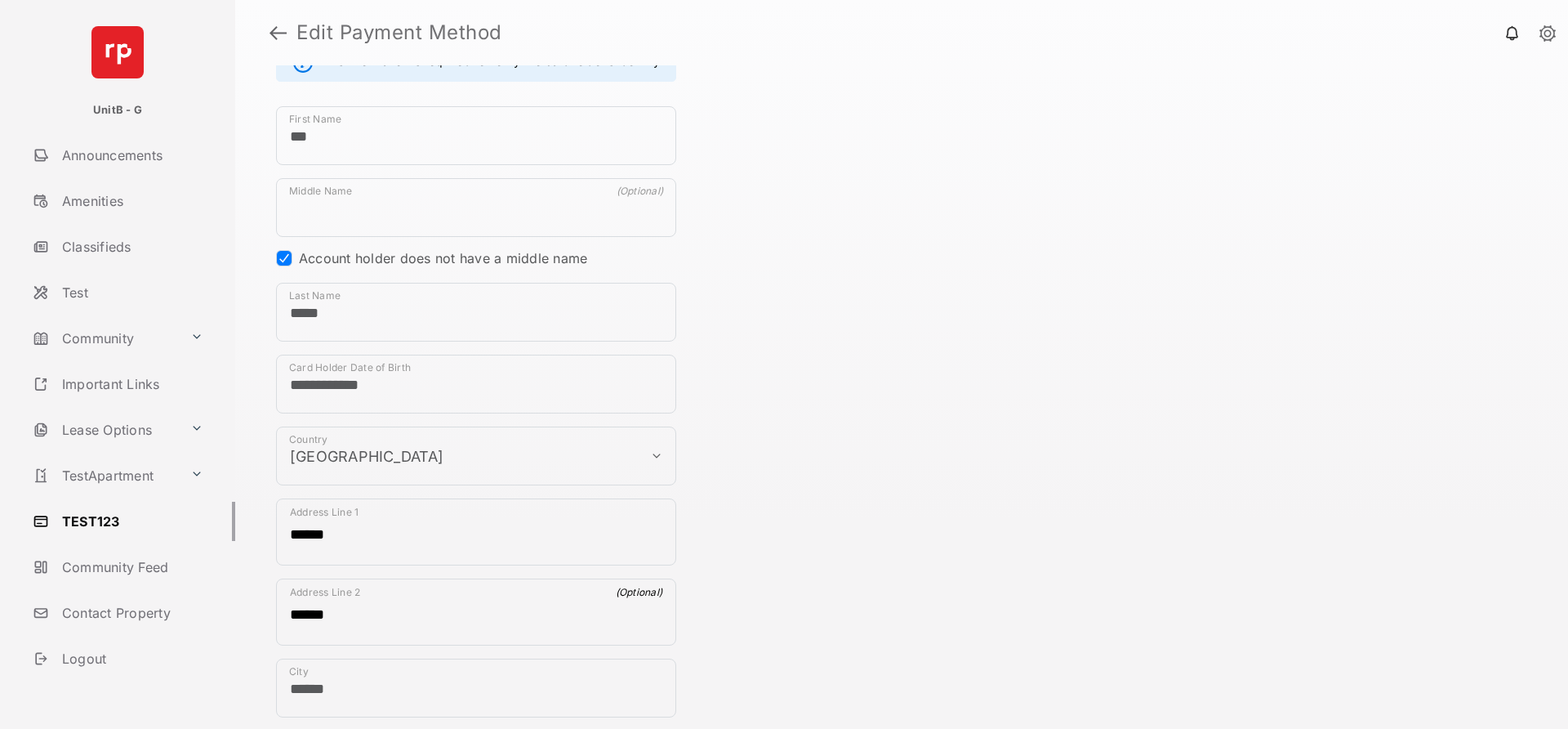
scroll to position [650, 0]
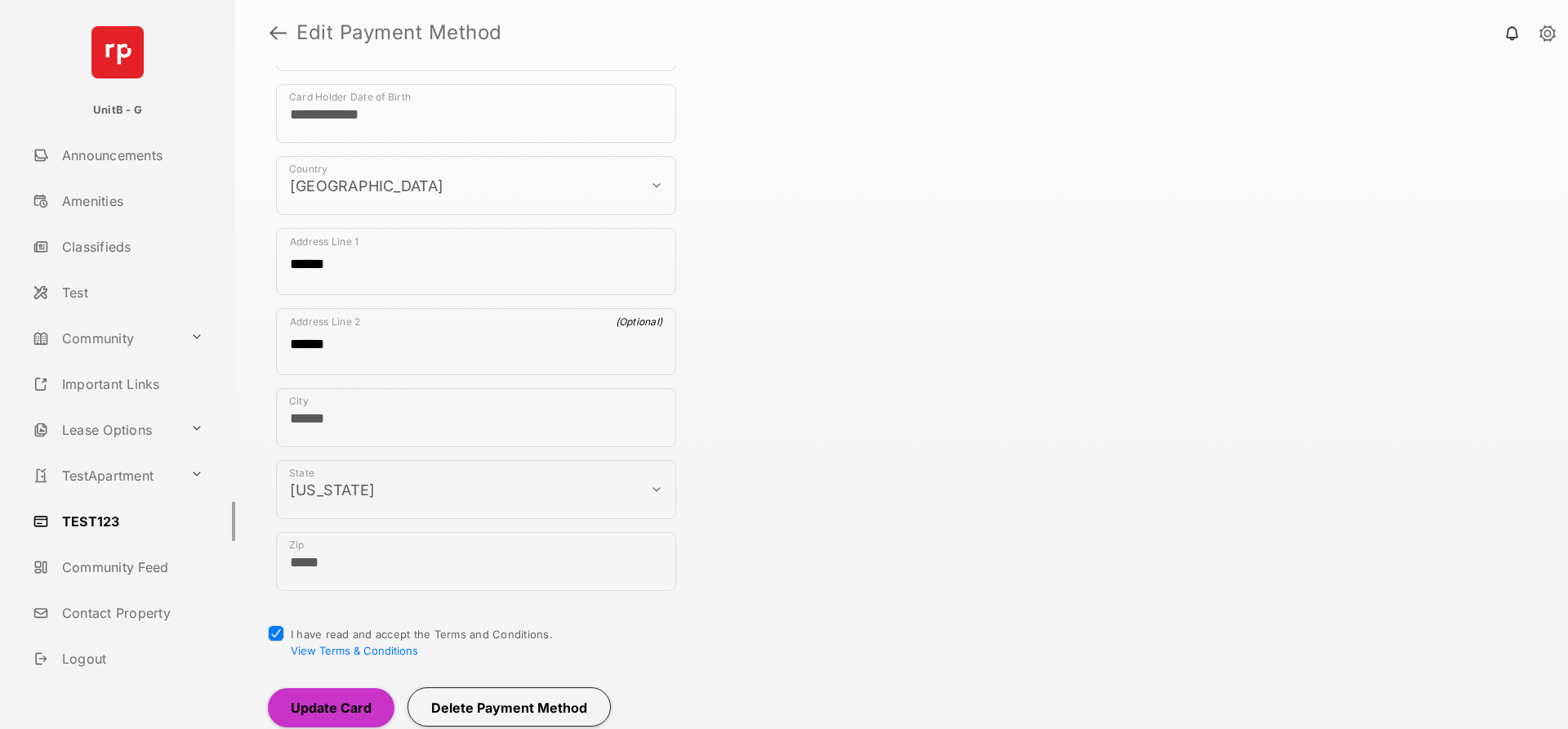
click at [313, 706] on button "Update Card" at bounding box center [331, 708] width 126 height 39
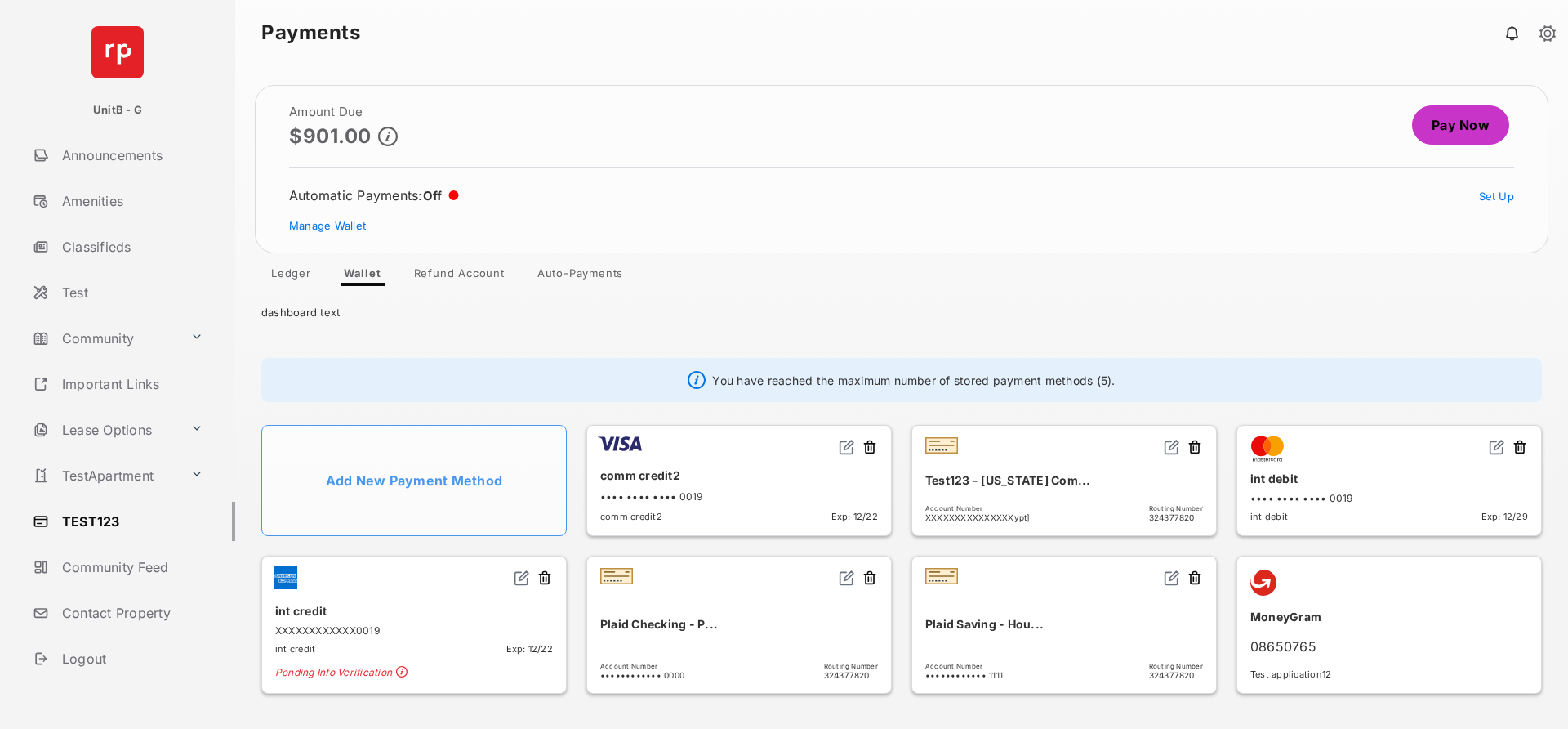
click at [1461, 127] on link "Pay Now" at bounding box center [1460, 125] width 97 height 39
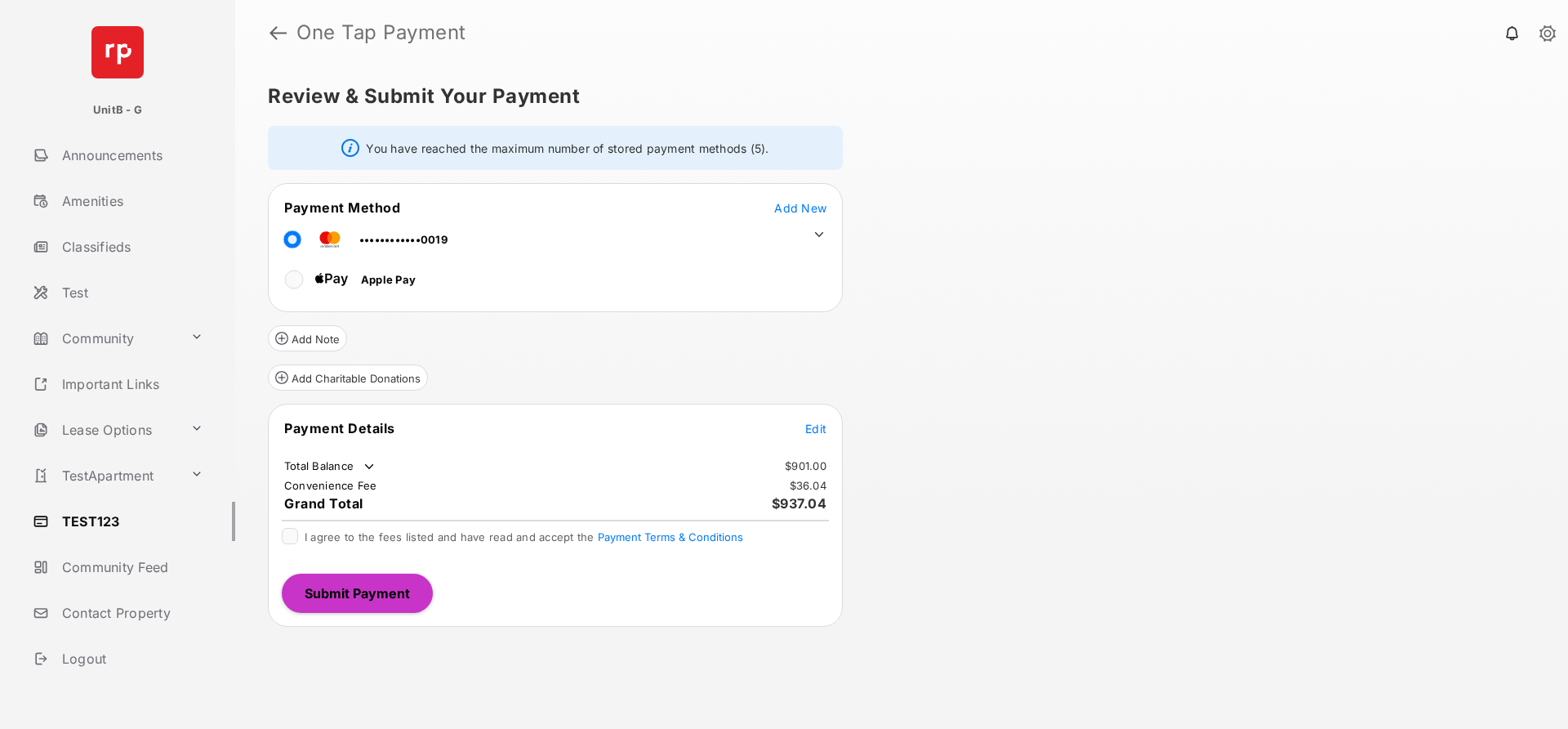
click at [818, 232] on icon at bounding box center [819, 234] width 15 height 15
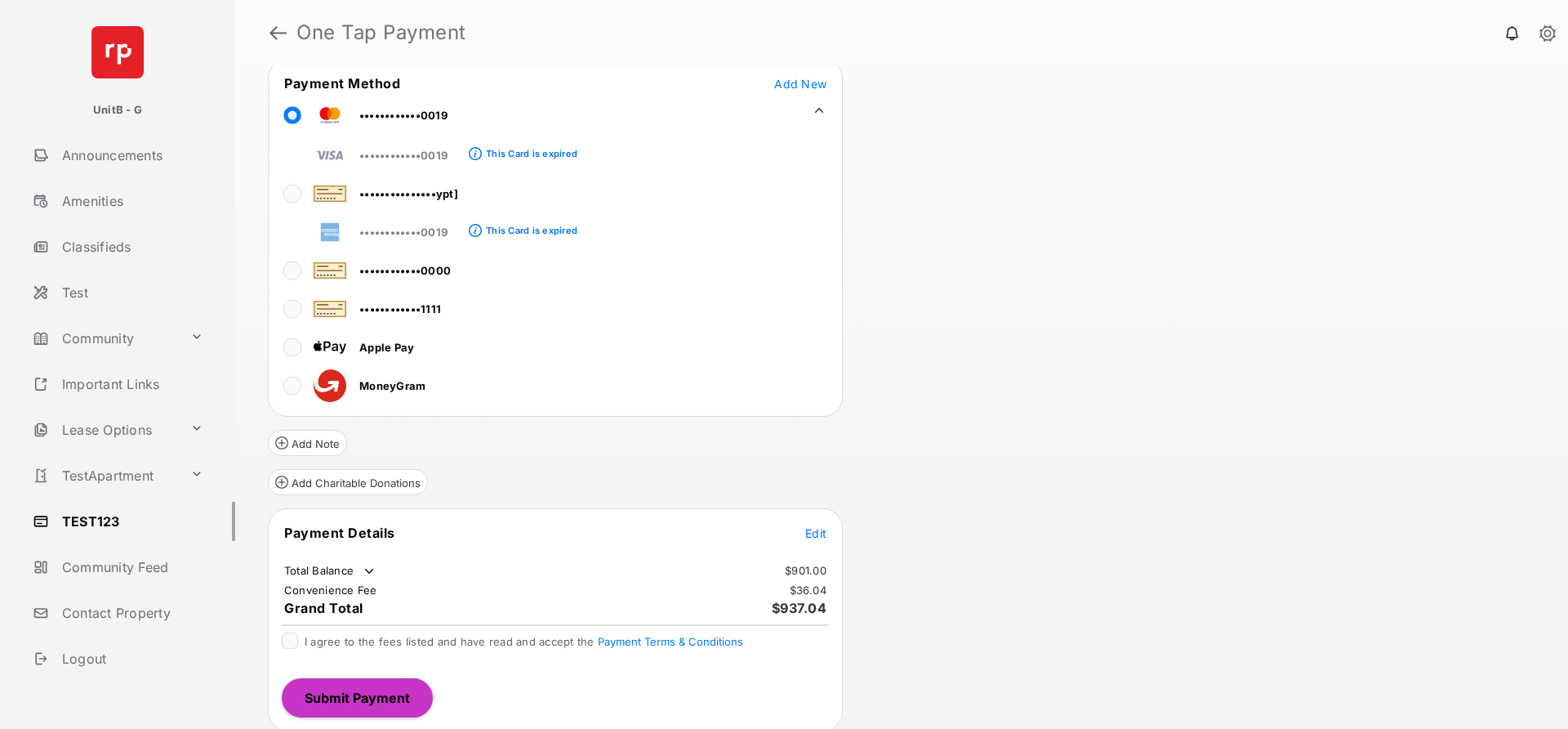
scroll to position [128, 0]
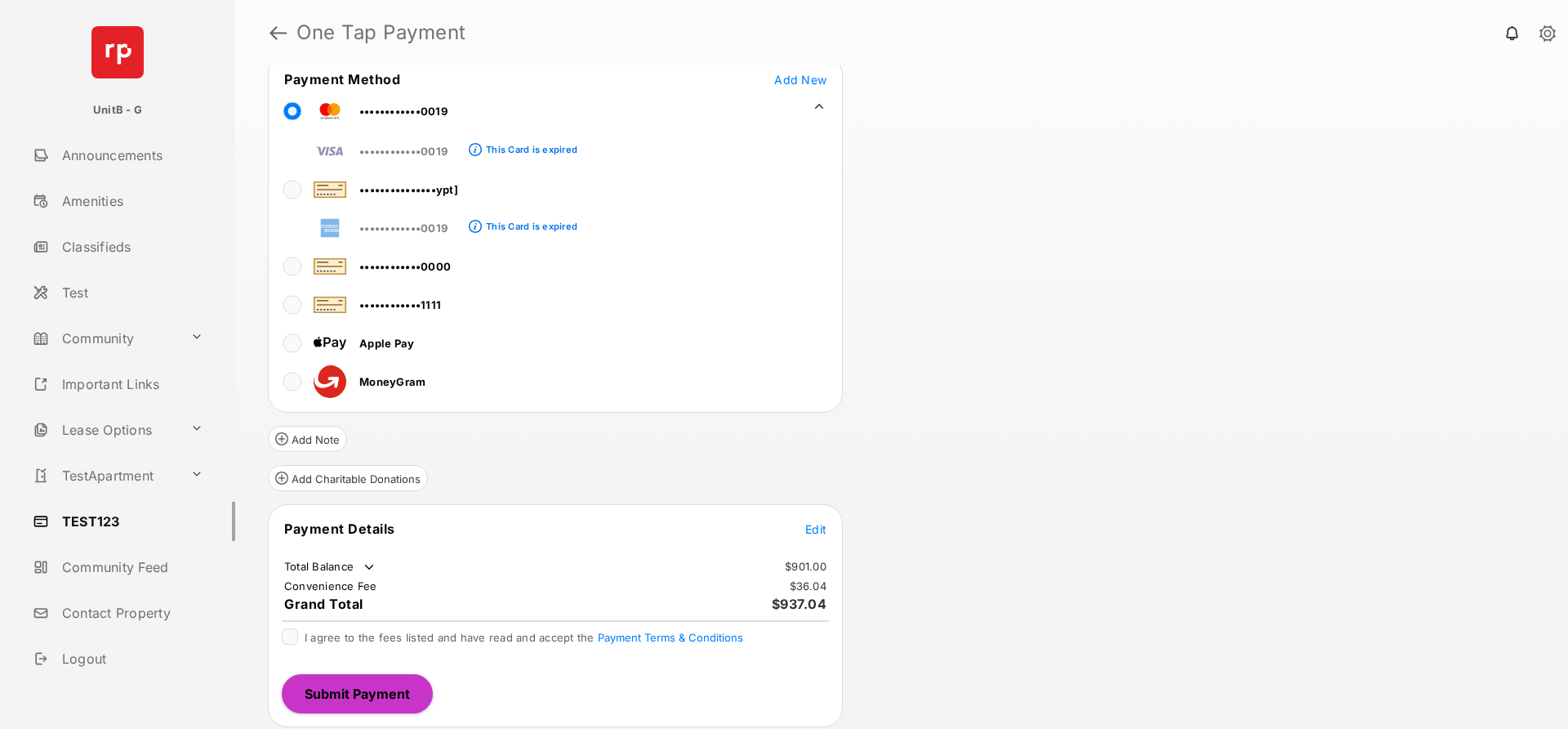
click at [818, 528] on span "Edit" at bounding box center [816, 530] width 21 height 14
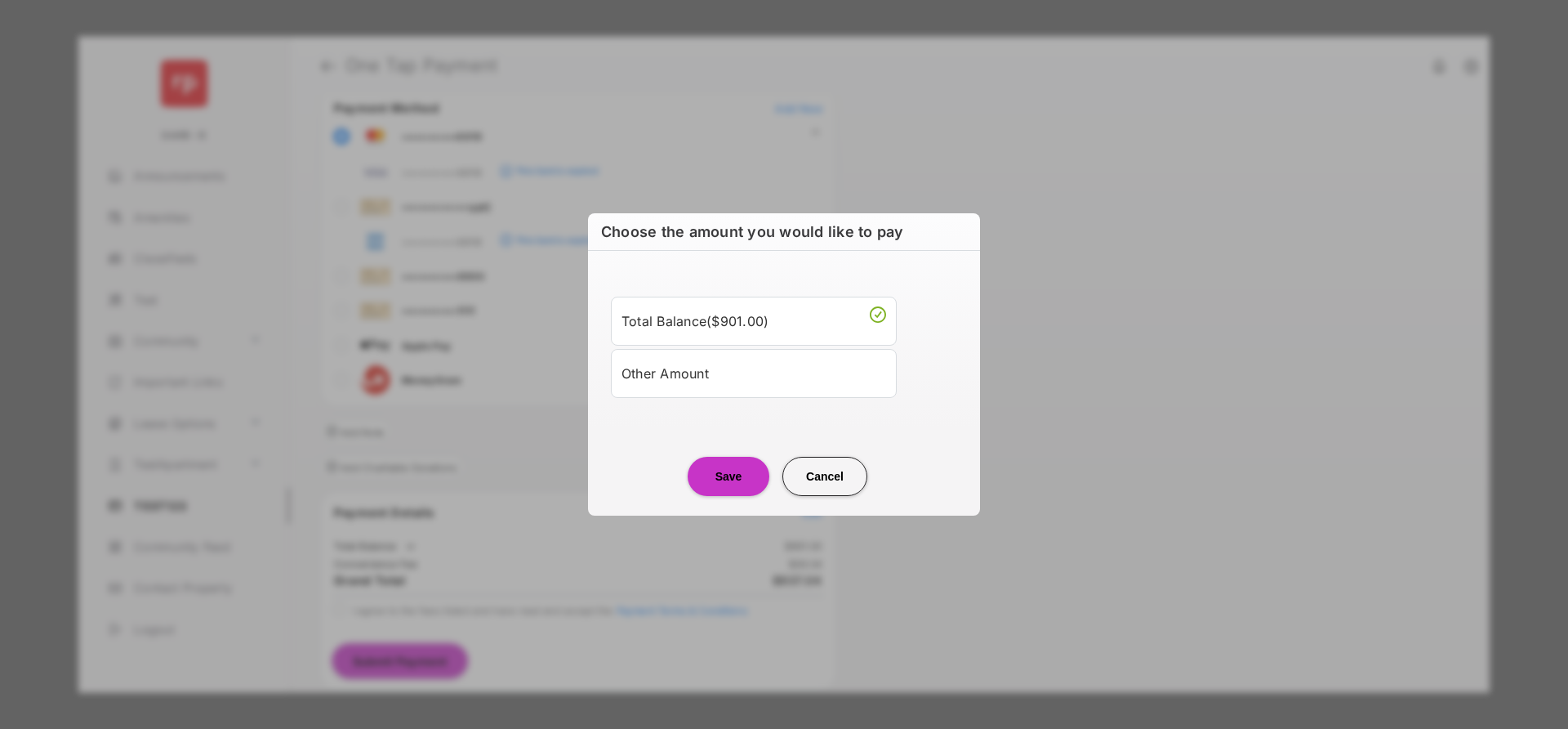
click at [737, 383] on div "Other Amount" at bounding box center [754, 373] width 264 height 28
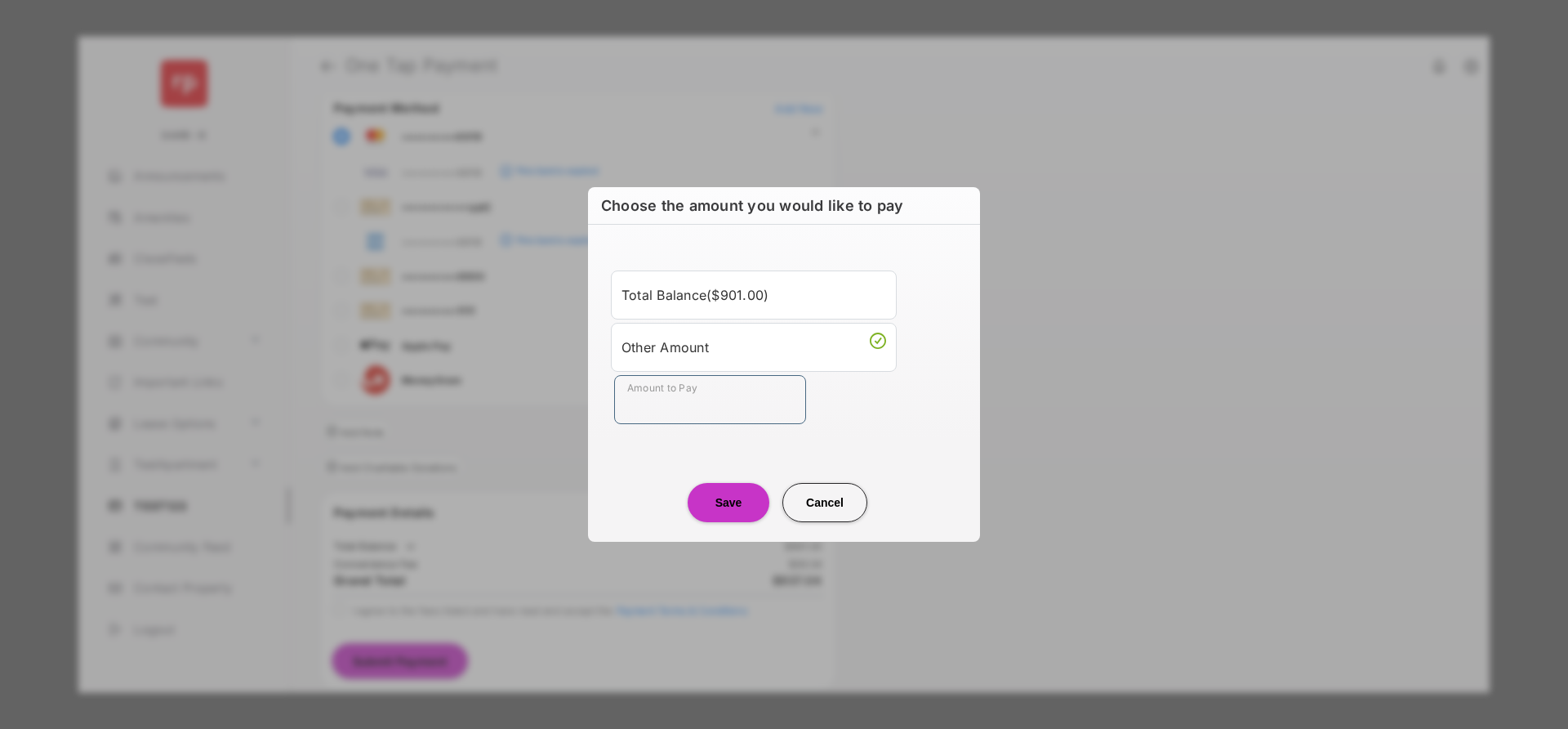
click at [728, 392] on input "Amount to Pay" at bounding box center [710, 399] width 192 height 49
type input "**"
click at [647, 500] on center "Save Cancel" at bounding box center [784, 496] width 353 height 53
click at [717, 511] on button "Save" at bounding box center [729, 502] width 82 height 39
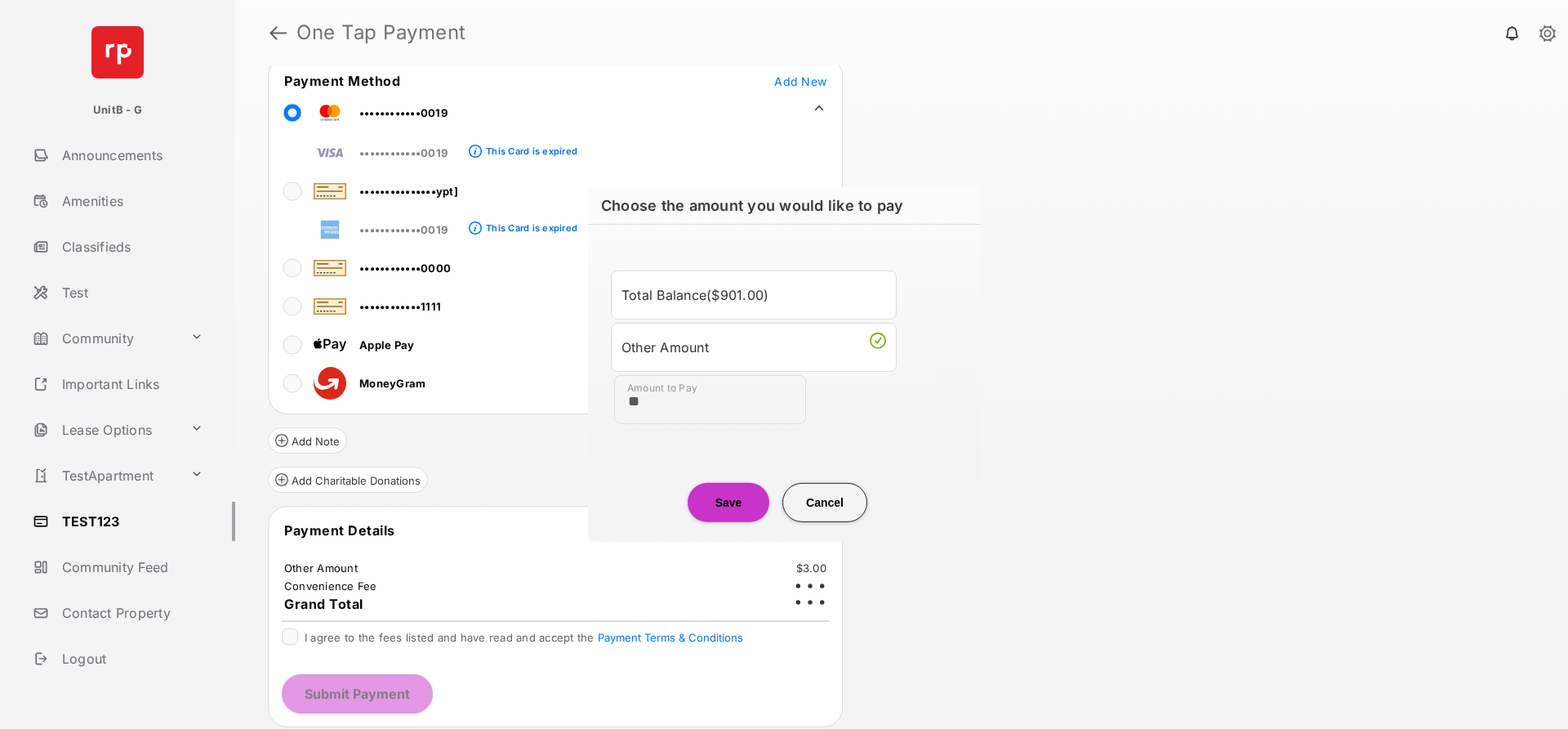
scroll to position [126, 0]
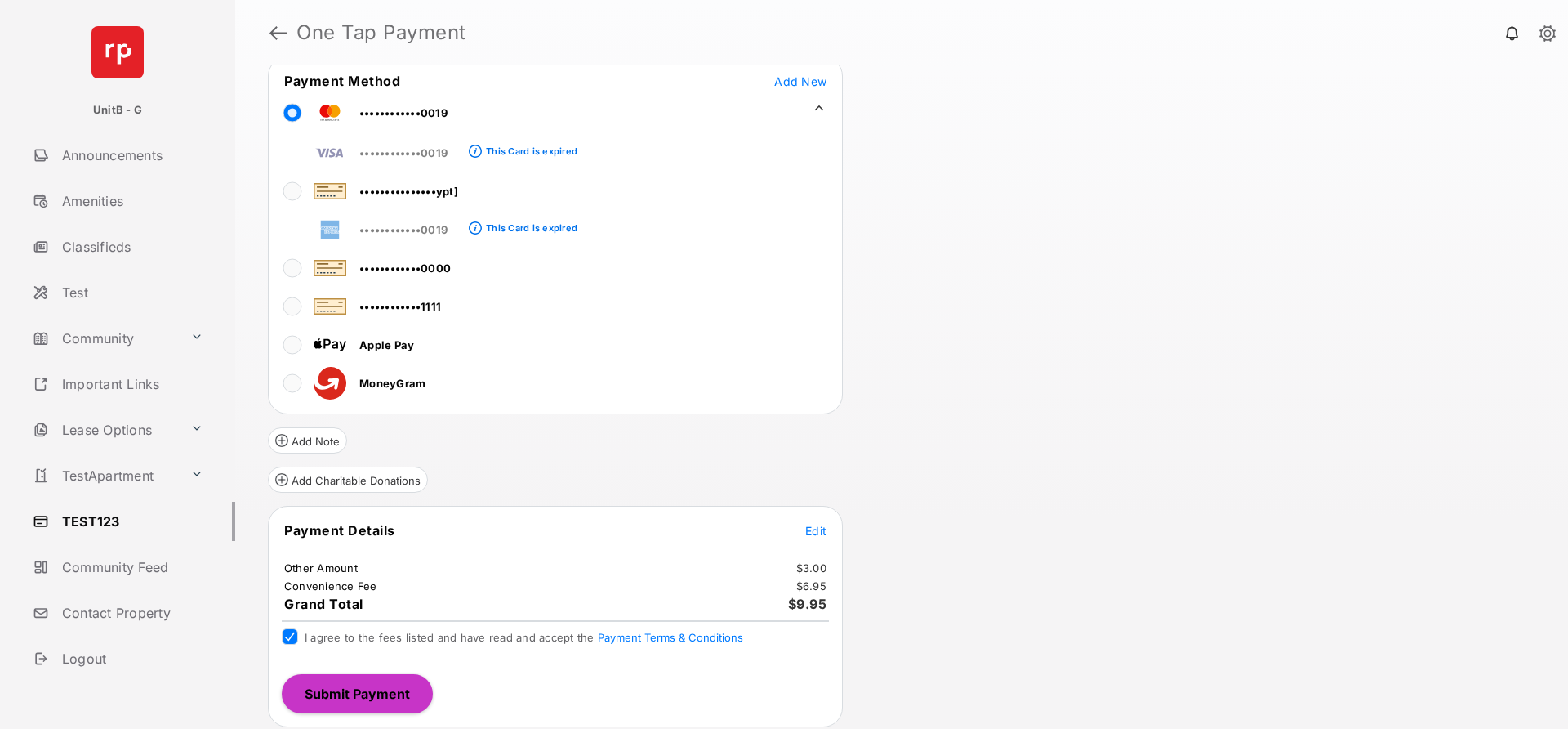
click at [354, 687] on button "Submit Payment" at bounding box center [358, 693] width 151 height 39
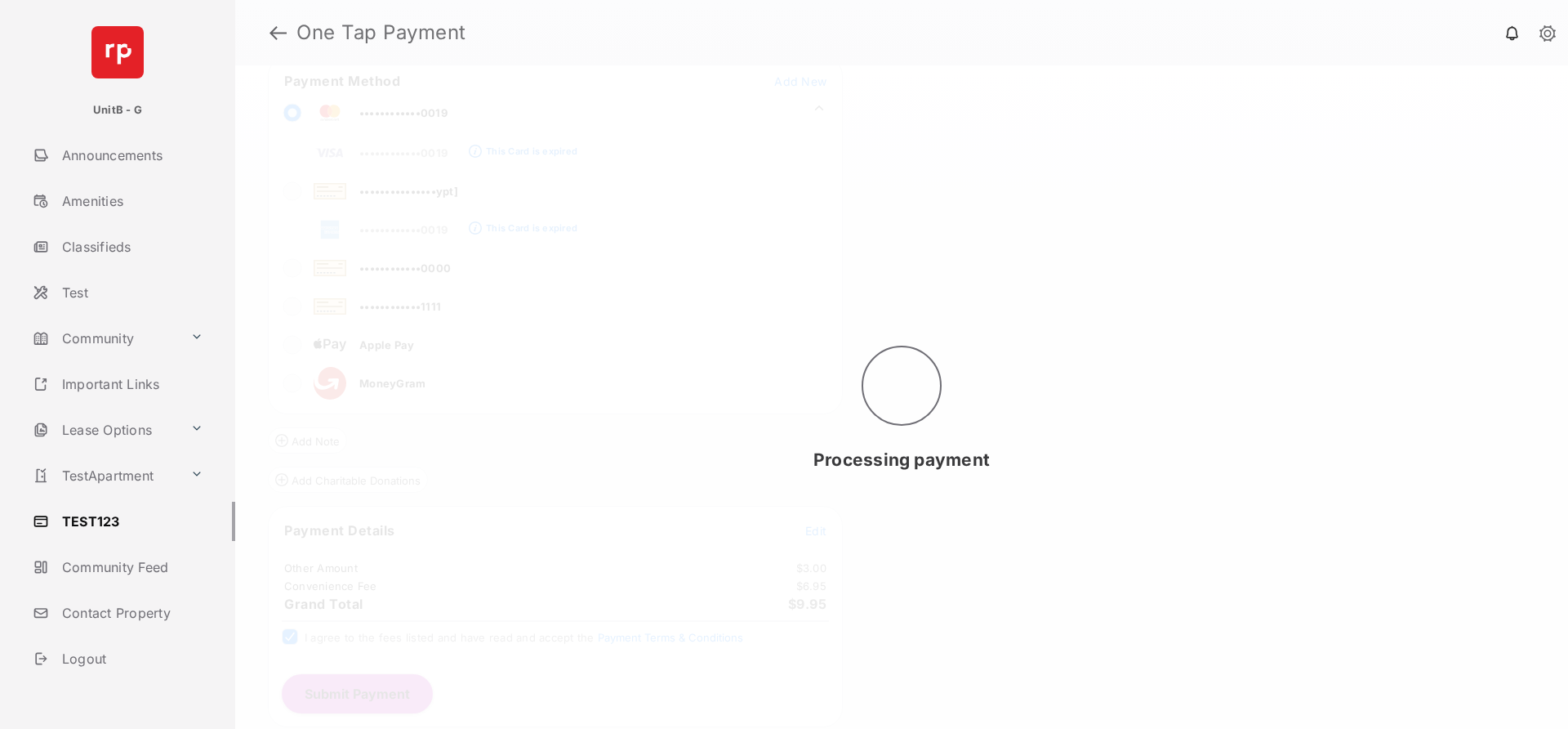
scroll to position [0, 0]
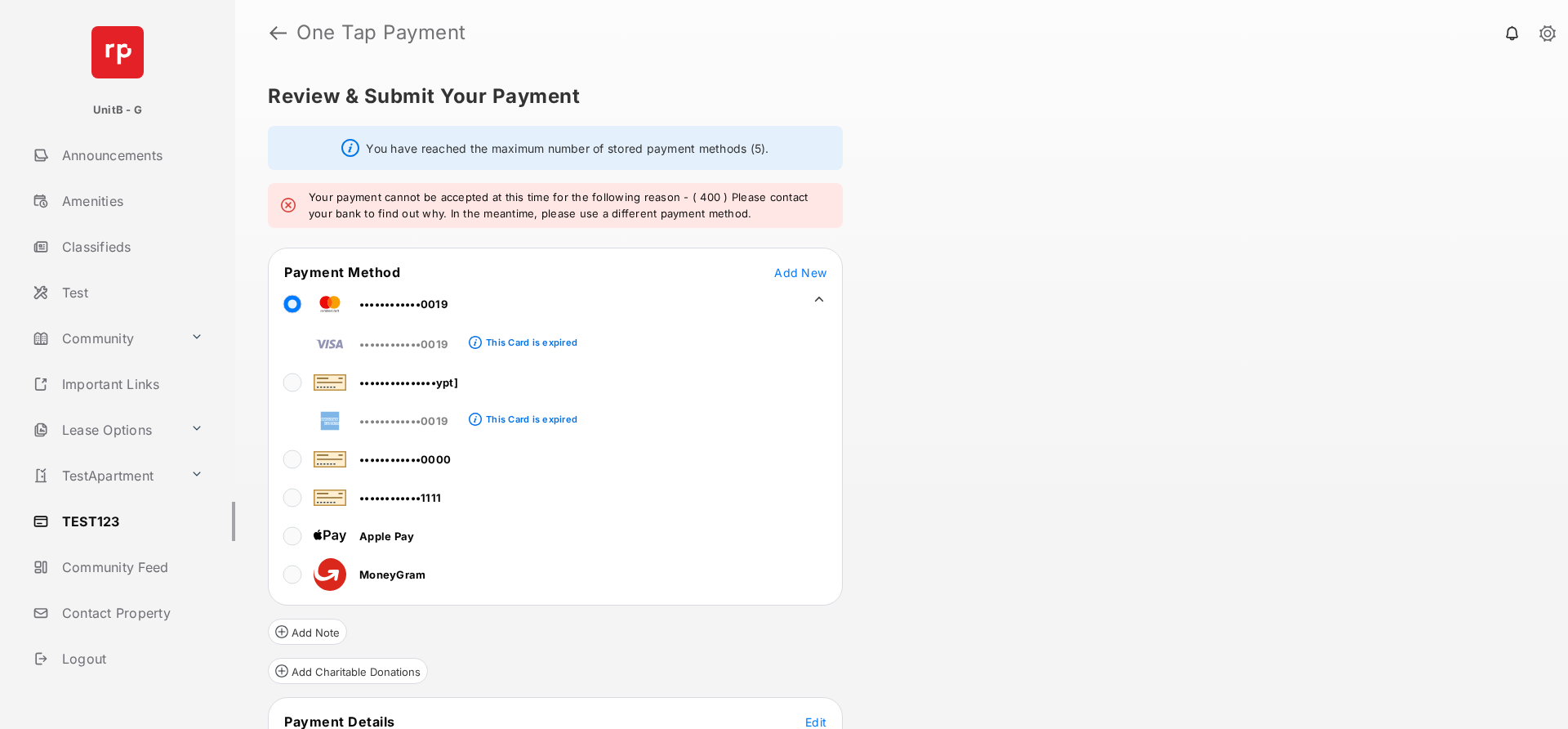
click at [822, 300] on icon at bounding box center [820, 299] width 9 height 5
